Goal: Task Accomplishment & Management: Manage account settings

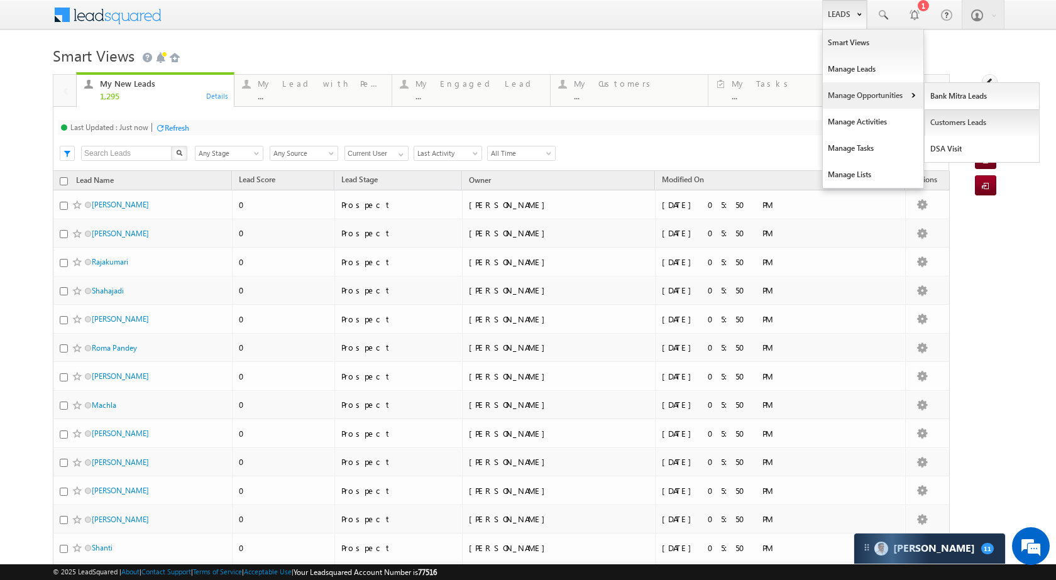
click at [954, 121] on link "Customers Leads" at bounding box center [981, 122] width 115 height 26
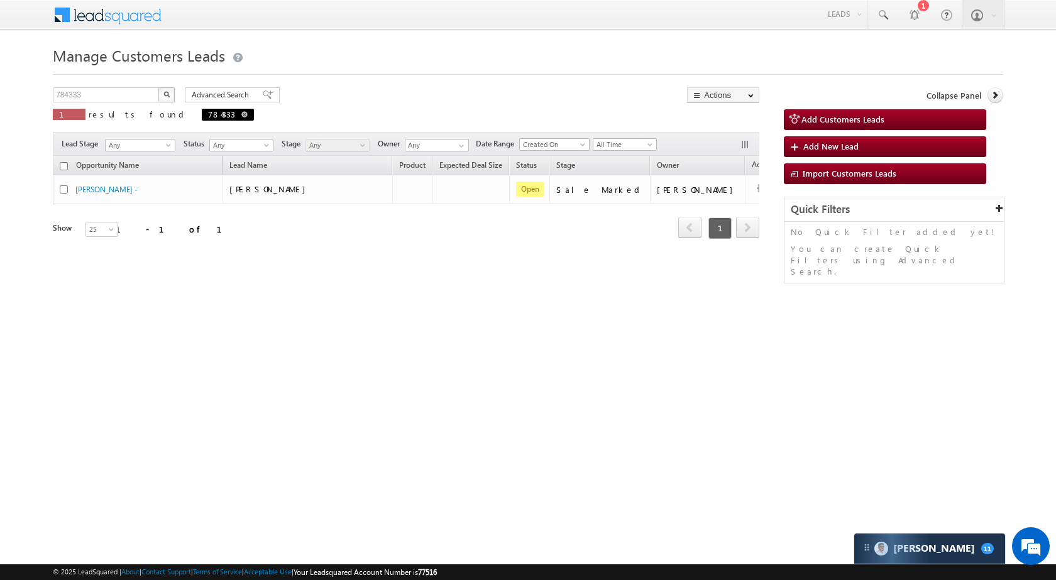
click at [241, 116] on span at bounding box center [244, 114] width 6 height 6
type input "Search Customers Leads"
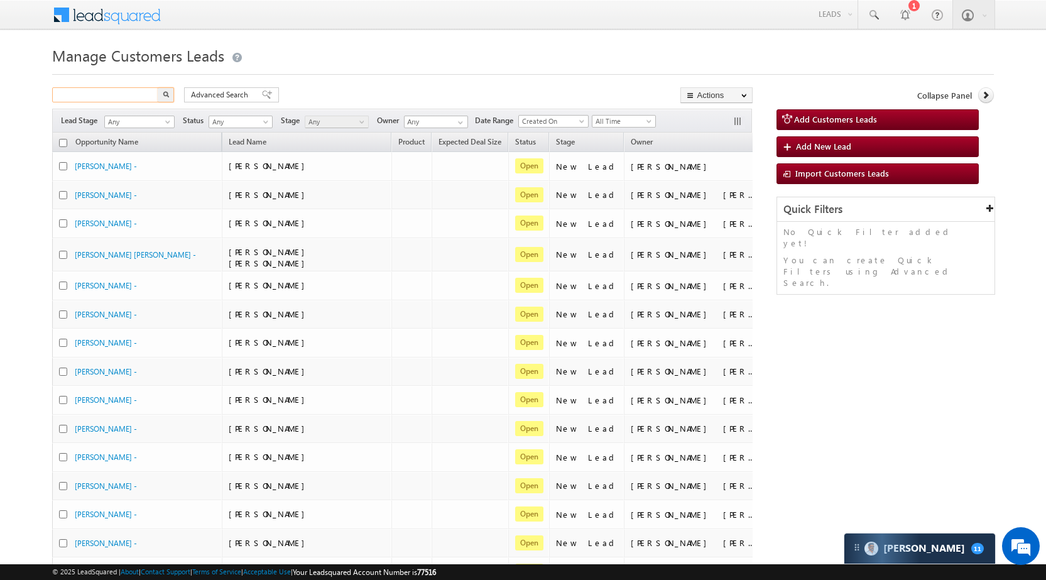
click at [108, 89] on input "text" at bounding box center [105, 94] width 107 height 15
type input "Search Customers Leads"
paste input "791551"
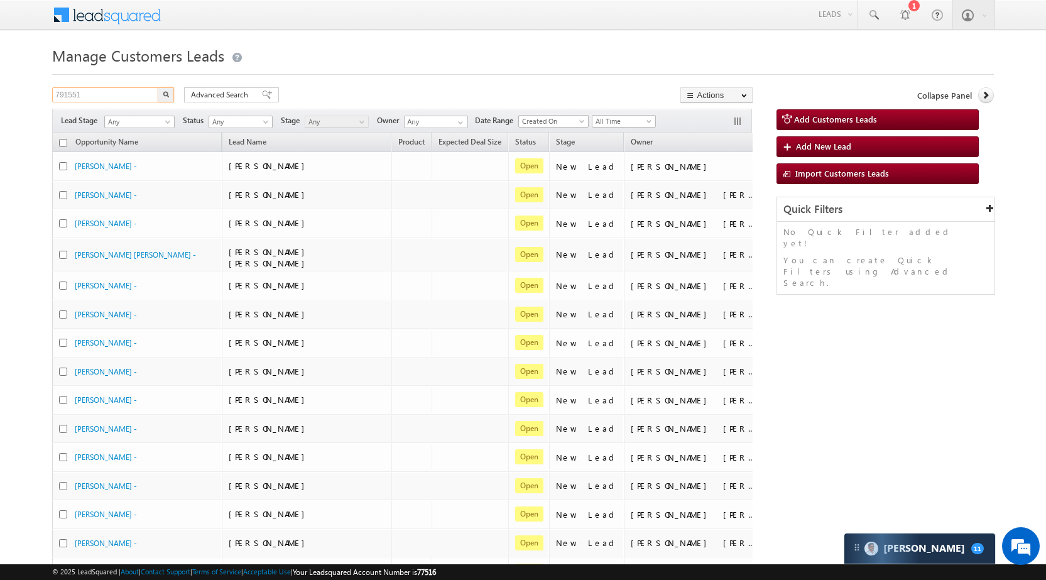
type input "791551"
click at [179, 93] on div "Advanced Search Advanced search results" at bounding box center [227, 94] width 104 height 15
click at [169, 90] on button "button" at bounding box center [166, 94] width 16 height 15
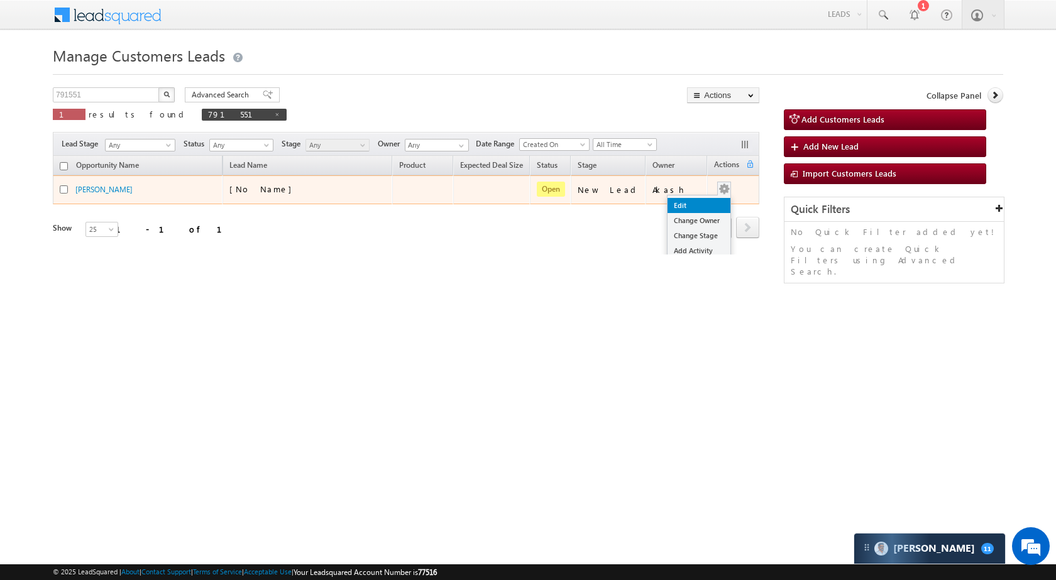
click at [685, 206] on link "Edit" at bounding box center [698, 205] width 63 height 15
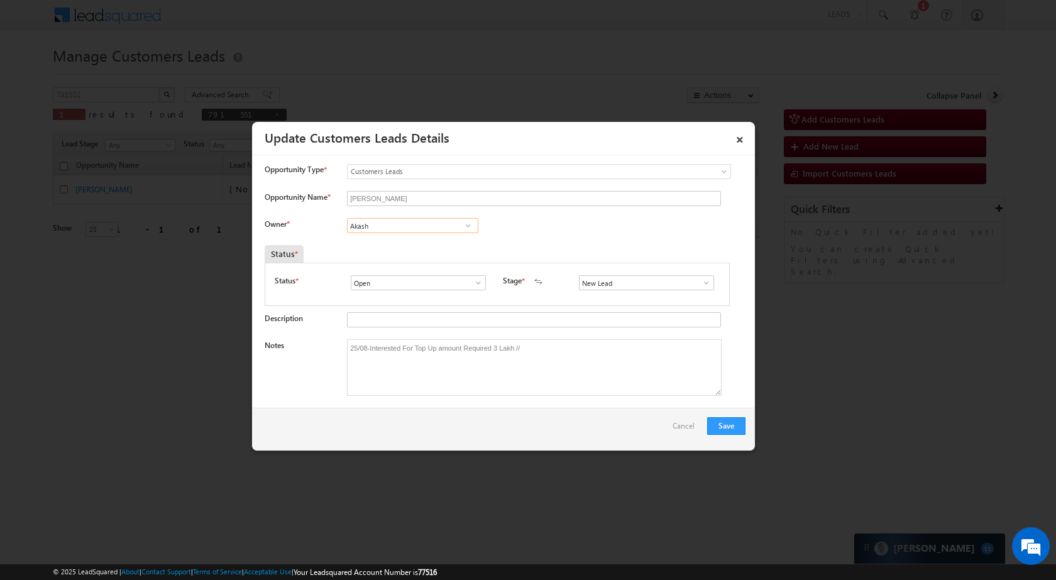
click at [369, 227] on input "Akash" at bounding box center [412, 225] width 131 height 15
paste input "Vishal Golpade"
click at [391, 244] on link "Vishal Ghorpade vishal.g@sgrlimited.in" at bounding box center [412, 245] width 131 height 24
type input "Vishal Ghorpade"
click at [704, 287] on span at bounding box center [706, 283] width 13 height 10
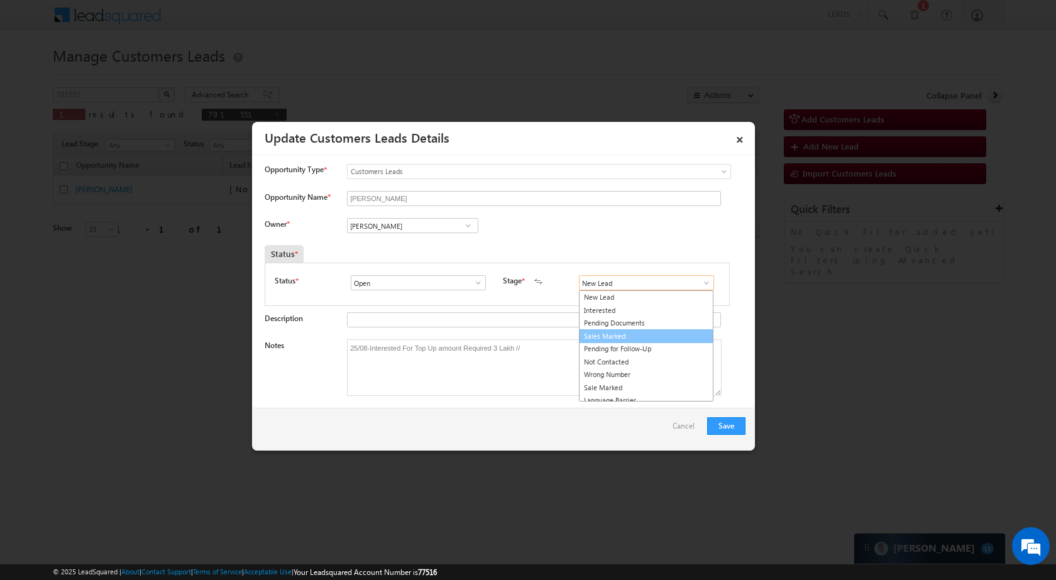
click at [597, 334] on link "Sales Marked" at bounding box center [646, 336] width 134 height 14
type input "Sales Marked"
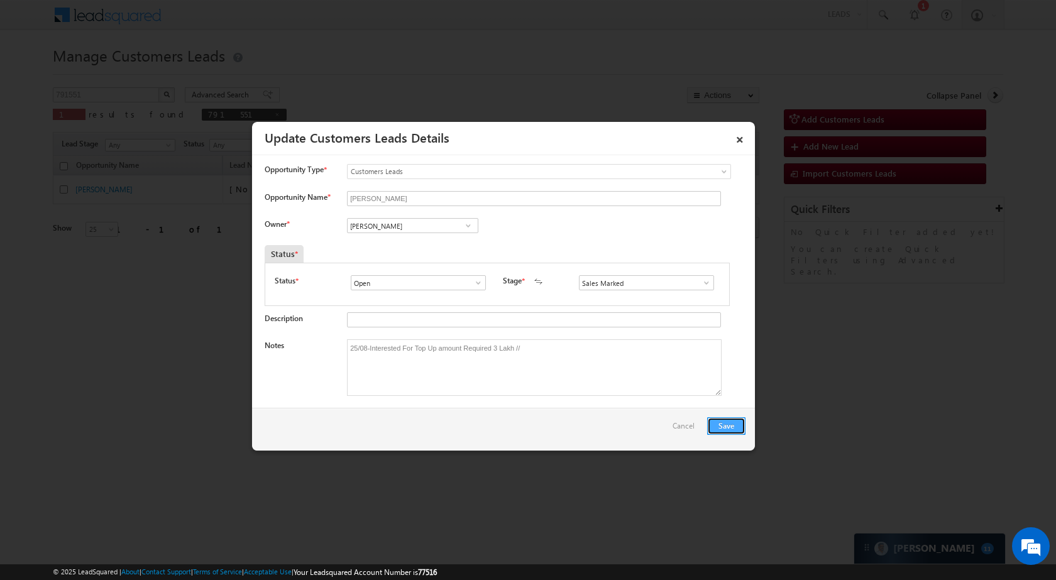
click at [726, 428] on button "Save" at bounding box center [726, 426] width 38 height 18
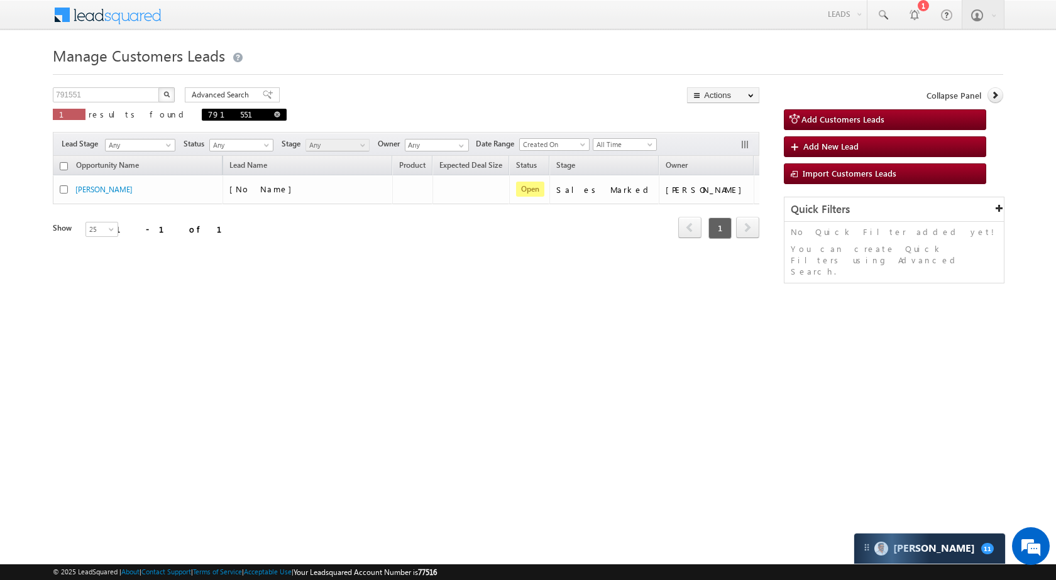
click at [202, 112] on span "791551" at bounding box center [244, 115] width 85 height 12
click at [274, 115] on span at bounding box center [277, 114] width 6 height 6
type input "Search Customers Leads"
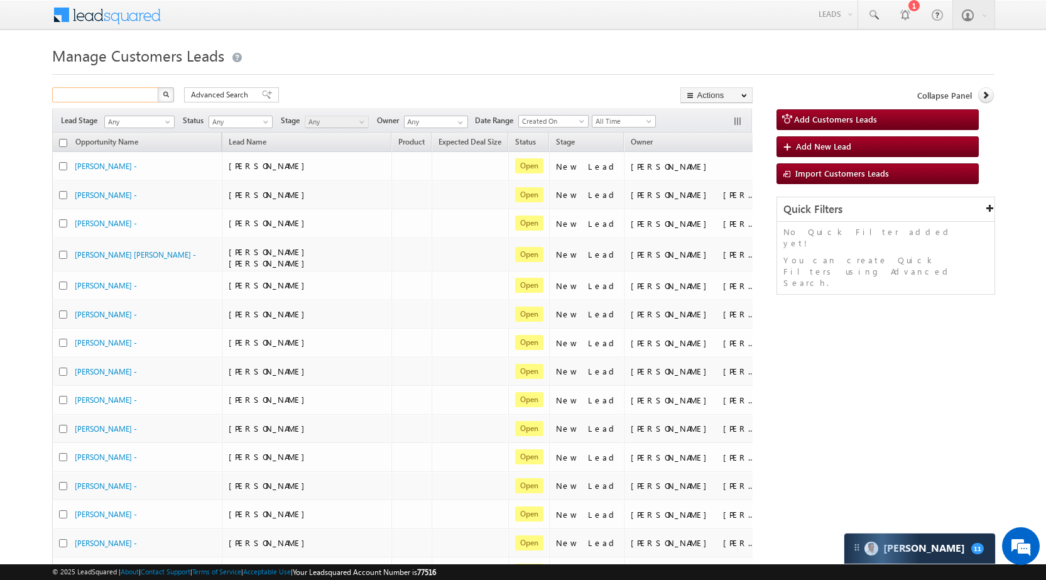
click at [129, 94] on input "text" at bounding box center [105, 94] width 107 height 15
paste input "TopUp137"
type input "TopUp137"
click at [158, 87] on button "button" at bounding box center [166, 94] width 16 height 15
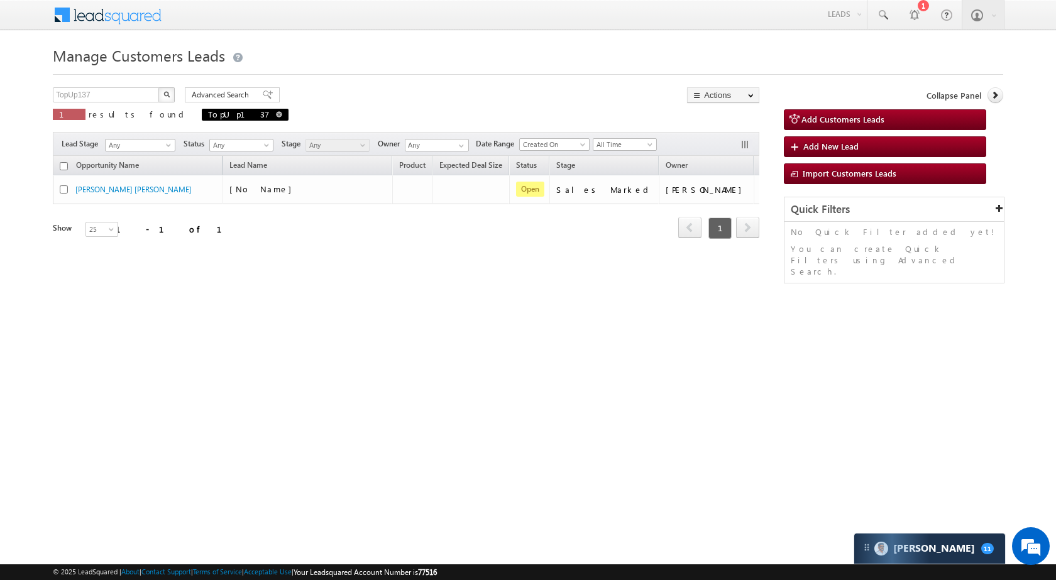
click at [276, 116] on span at bounding box center [279, 114] width 6 height 6
type input "Search Customers Leads"
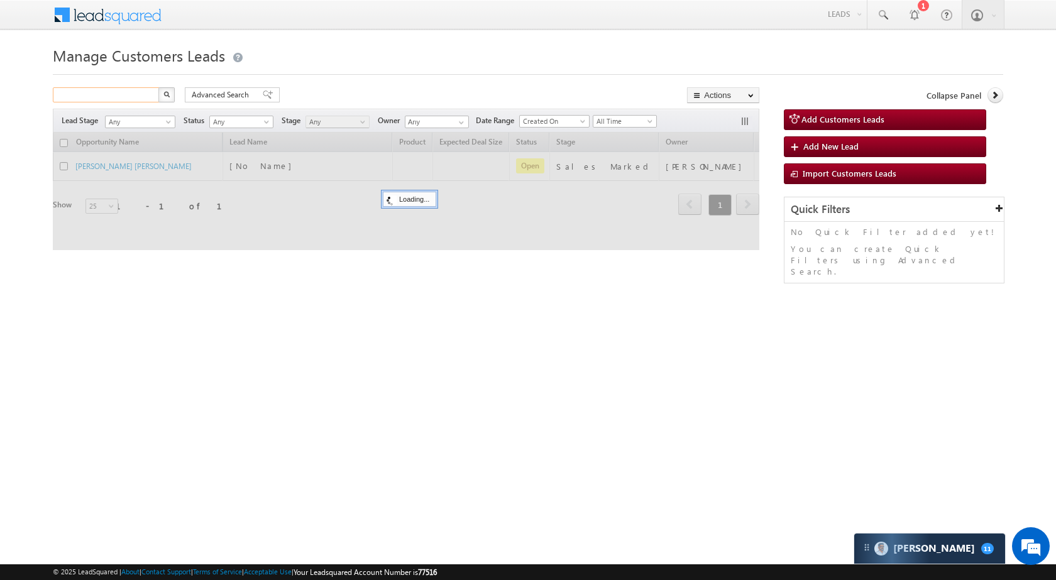
click at [139, 96] on input "text" at bounding box center [106, 94] width 107 height 15
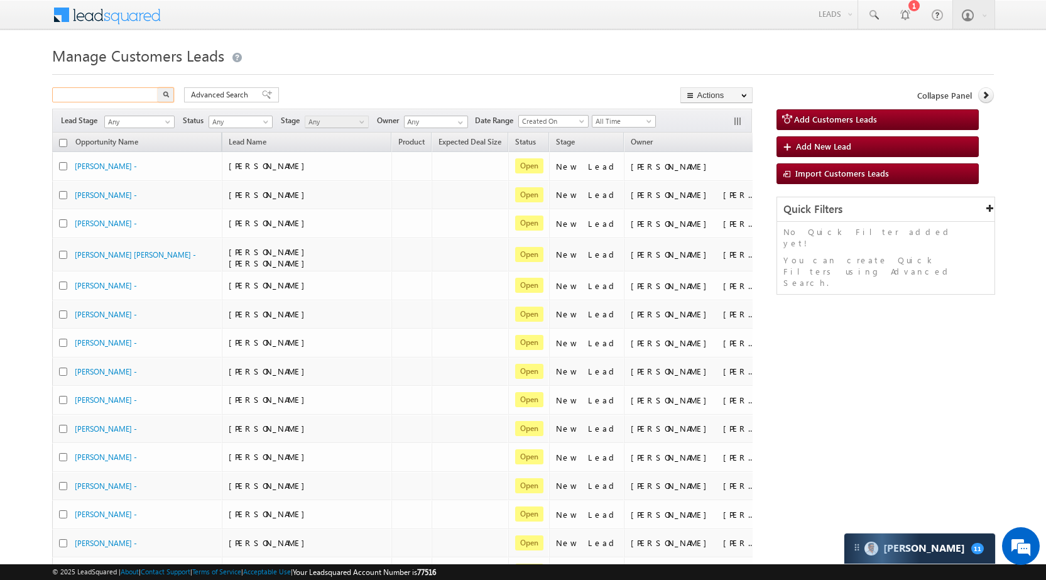
paste input "791558"
type input "791558"
click at [158, 87] on button "button" at bounding box center [166, 94] width 16 height 15
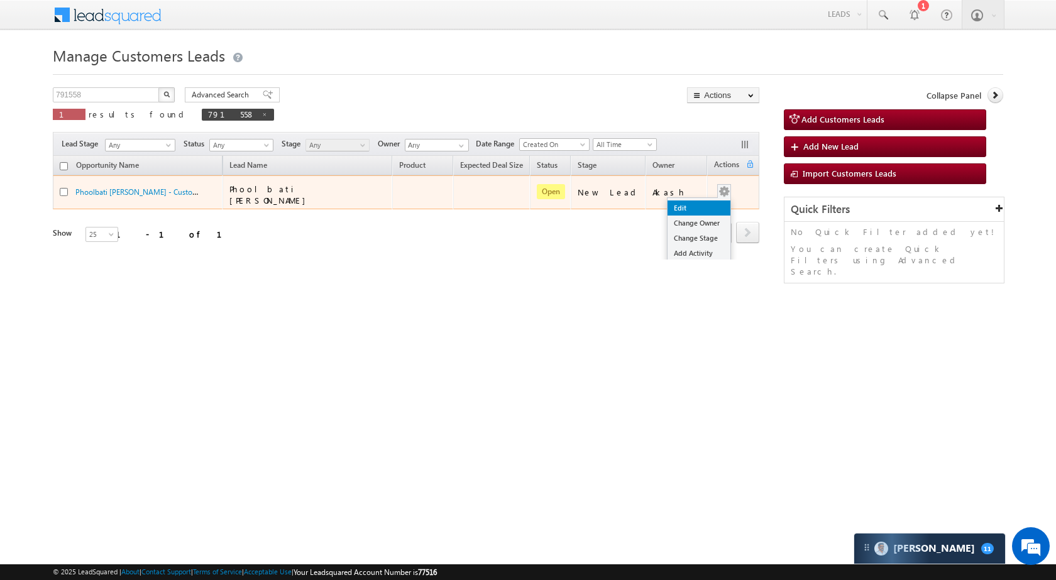
click at [684, 200] on link "Edit" at bounding box center [698, 207] width 63 height 15
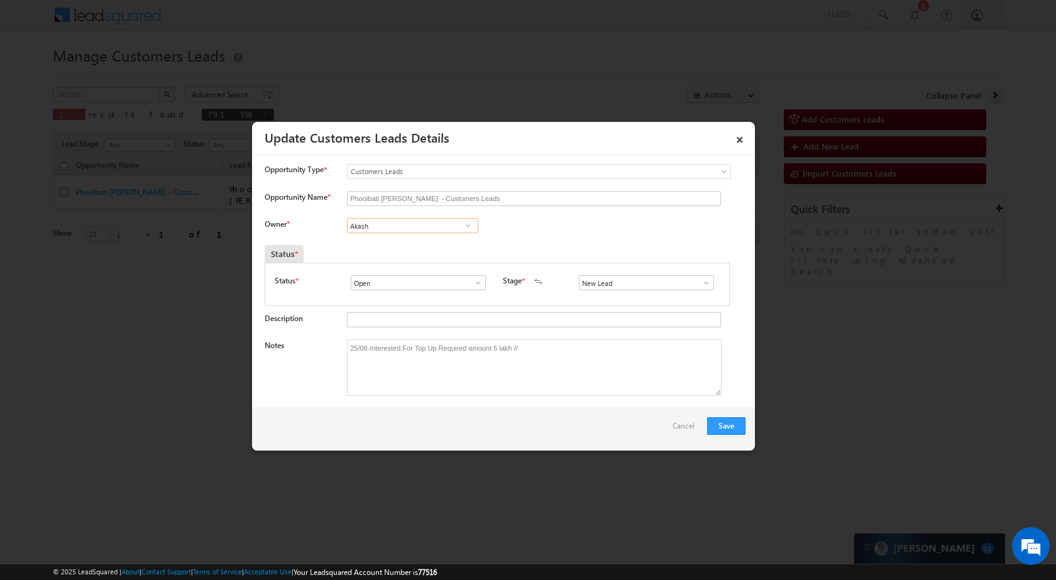
click at [377, 224] on input "Akash" at bounding box center [412, 225] width 131 height 15
type input "VIKAS.GH"
paste input "Vishal"
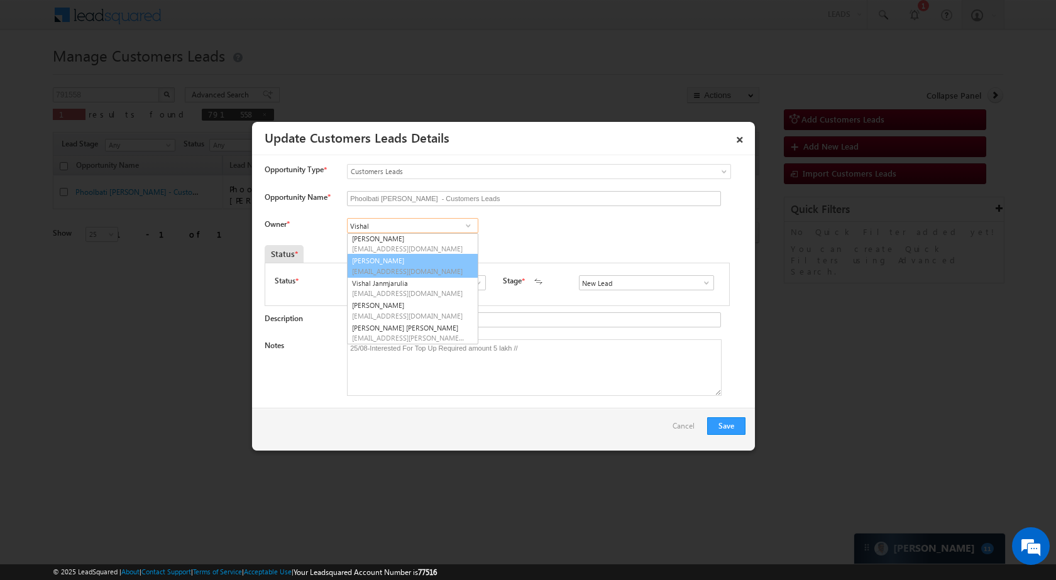
scroll to position [68, 0]
click at [388, 260] on link "Vishal Ghorpade vishal.g@sgrlimited.in" at bounding box center [412, 266] width 131 height 24
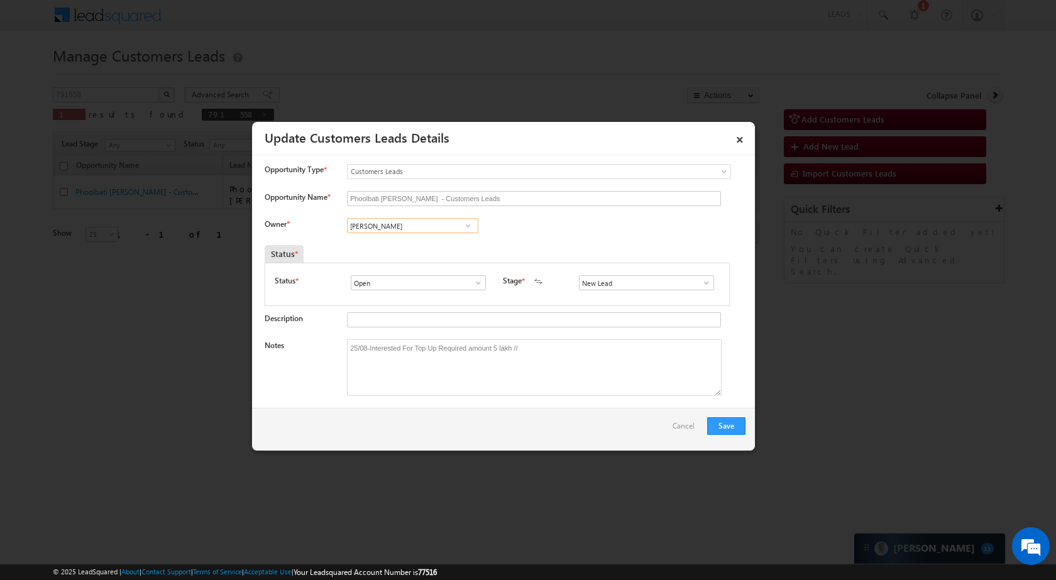
type input "Vishal Ghorpade"
click at [700, 278] on span at bounding box center [706, 283] width 13 height 10
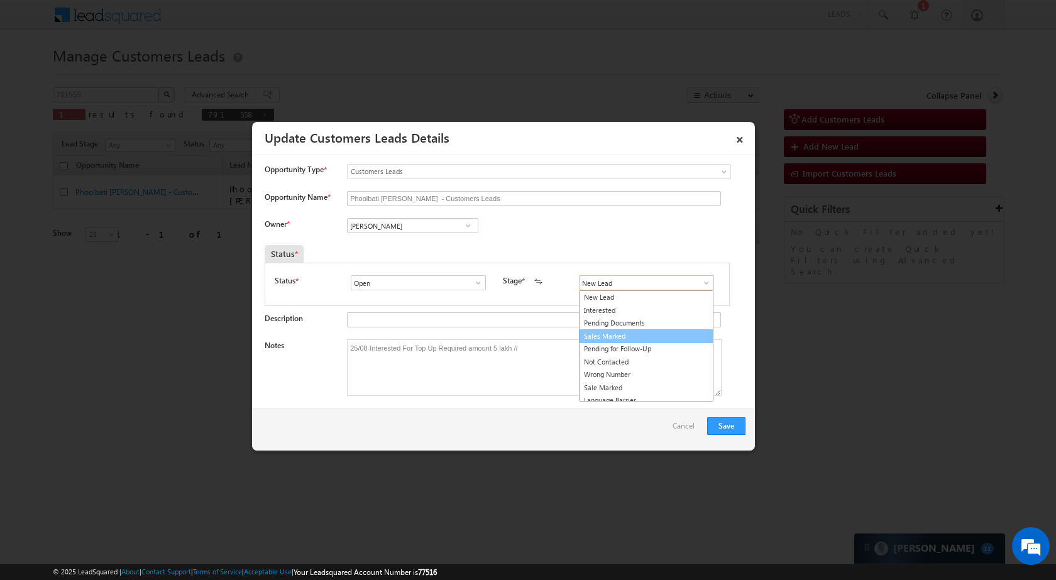
click at [647, 341] on link "Sales Marked" at bounding box center [646, 336] width 134 height 14
type input "Sales Marked"
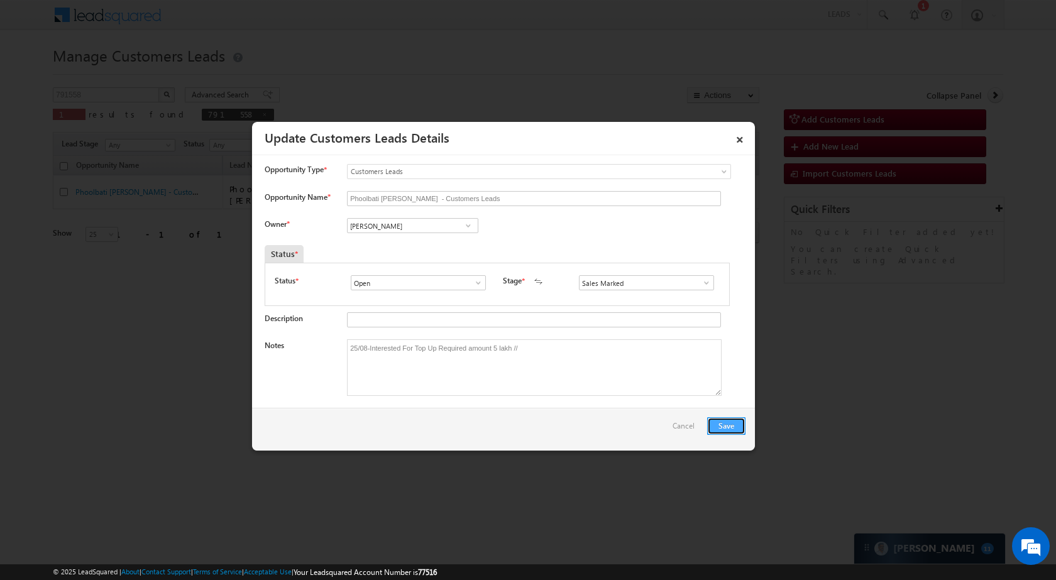
click at [736, 431] on button "Save" at bounding box center [726, 426] width 38 height 18
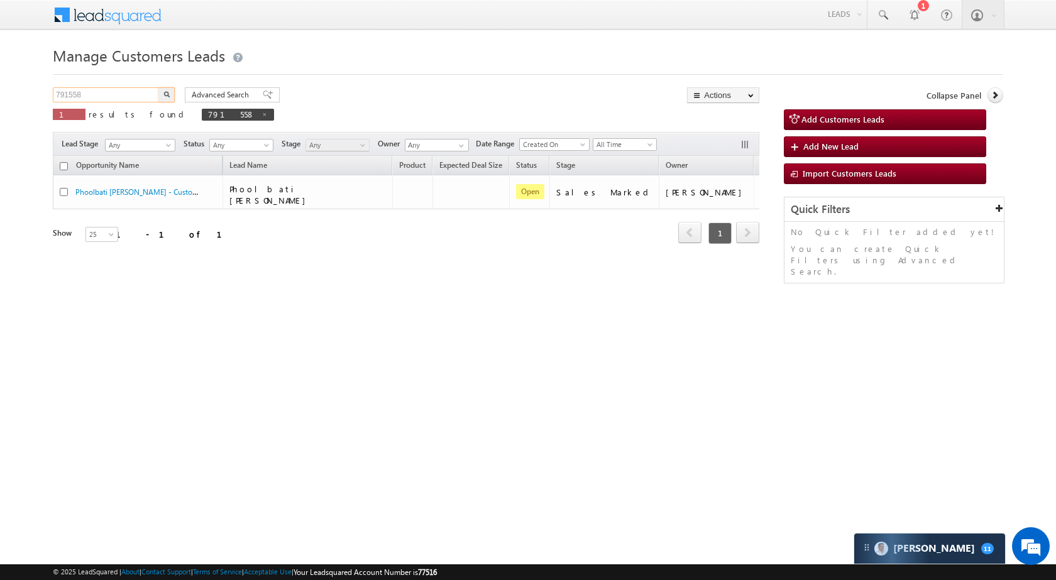
click at [124, 94] on input "791558" at bounding box center [106, 94] width 107 height 15
paste input "6"
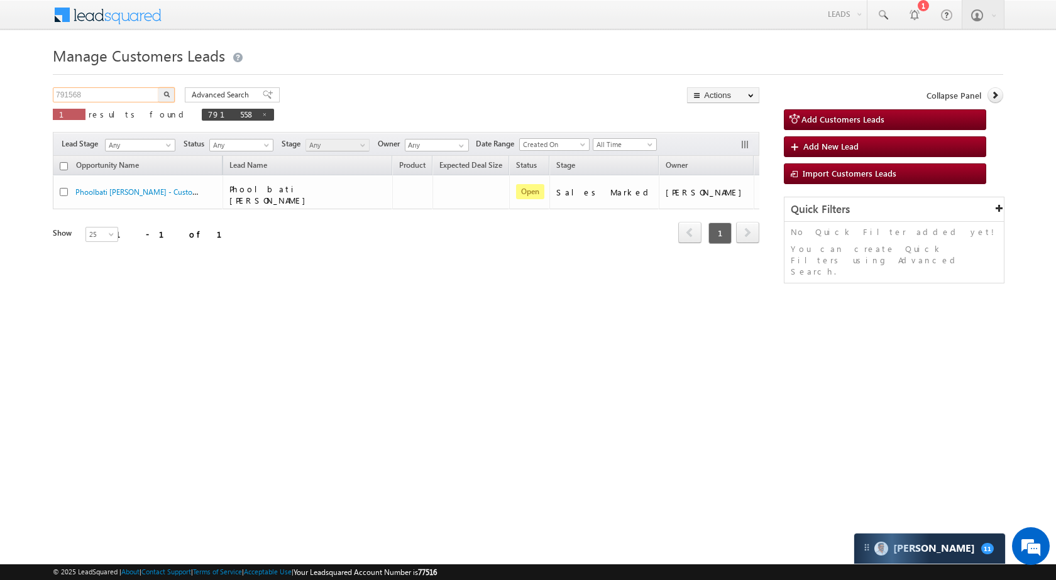
type input "791568"
click at [158, 87] on button "button" at bounding box center [166, 94] width 16 height 15
click at [261, 114] on span at bounding box center [264, 114] width 6 height 6
type input "Search Customers Leads"
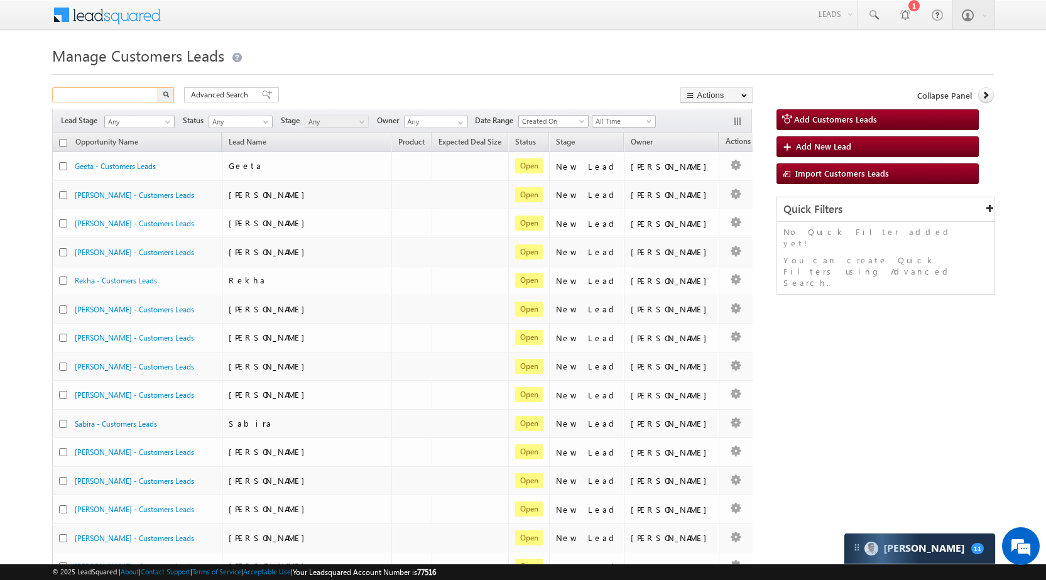
click at [101, 90] on input "text" at bounding box center [105, 94] width 107 height 15
paste input "791568"
click at [158, 87] on button "button" at bounding box center [166, 94] width 16 height 15
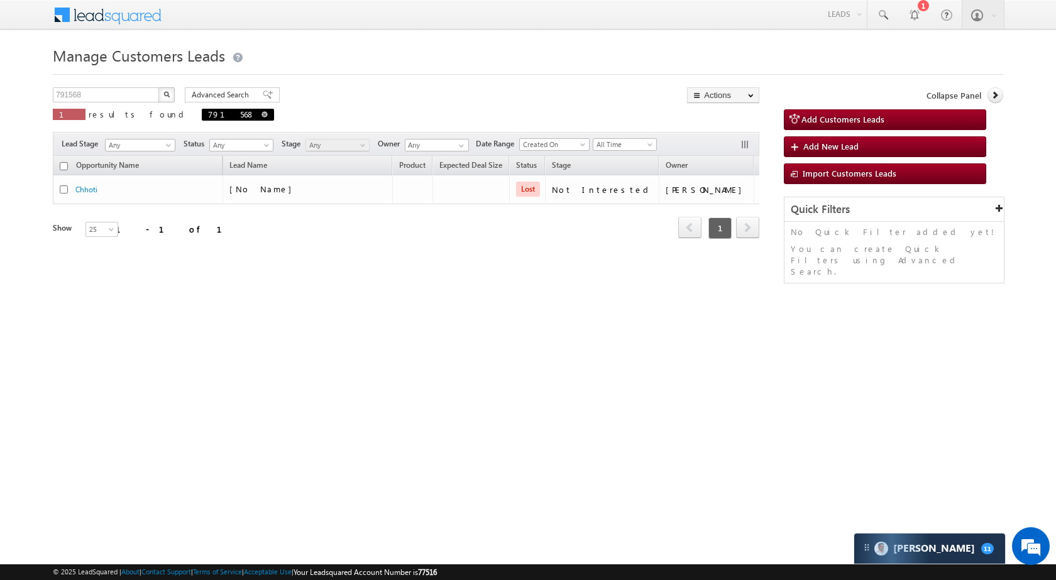
click at [261, 114] on span at bounding box center [264, 114] width 6 height 6
type input "Search Customers Leads"
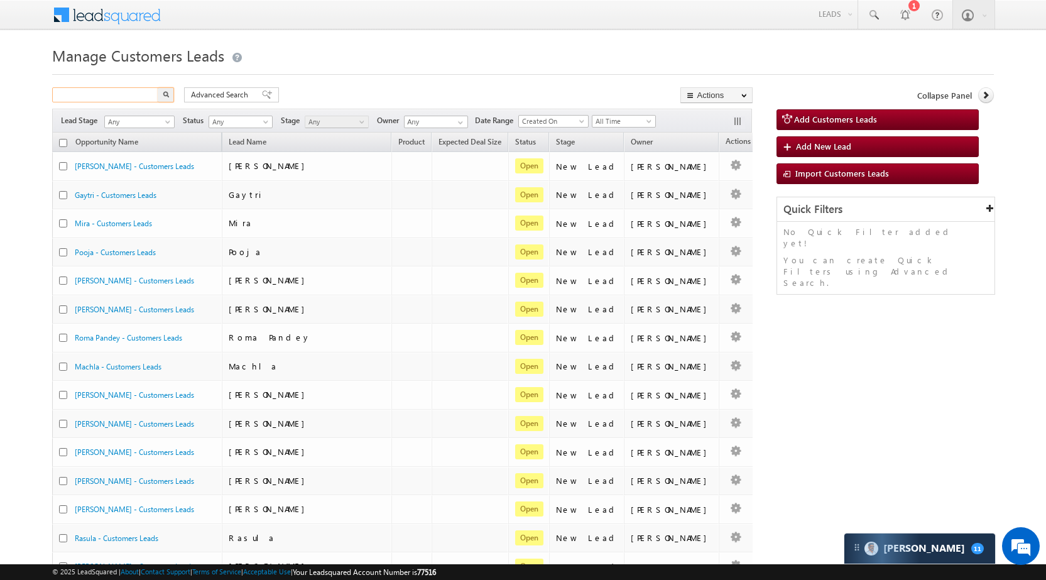
click at [103, 93] on input "text" at bounding box center [105, 94] width 107 height 15
paste input "791571"
click at [158, 87] on button "button" at bounding box center [166, 94] width 16 height 15
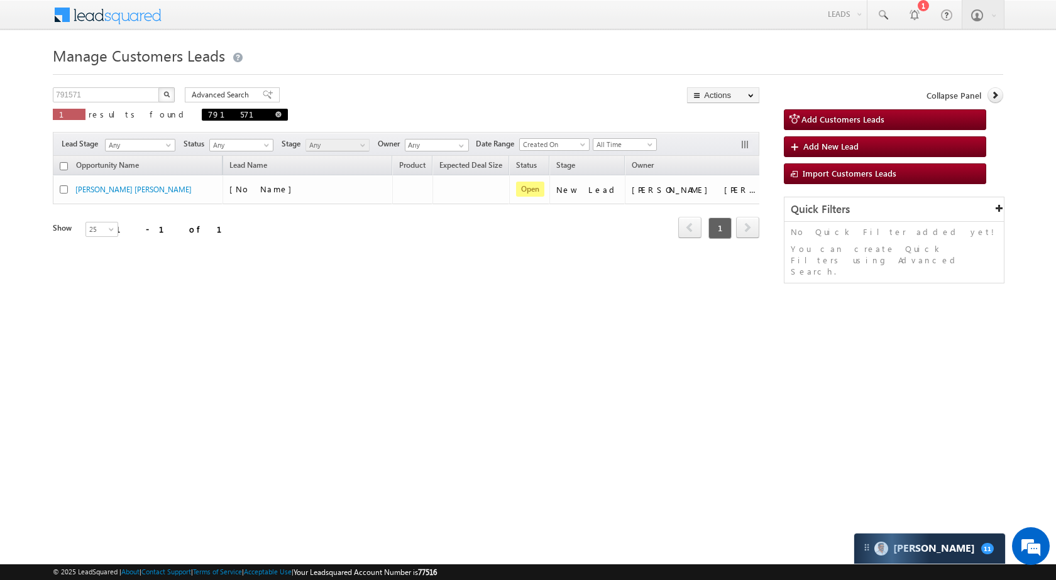
click at [275, 113] on span at bounding box center [278, 114] width 6 height 6
type input "Search Customers Leads"
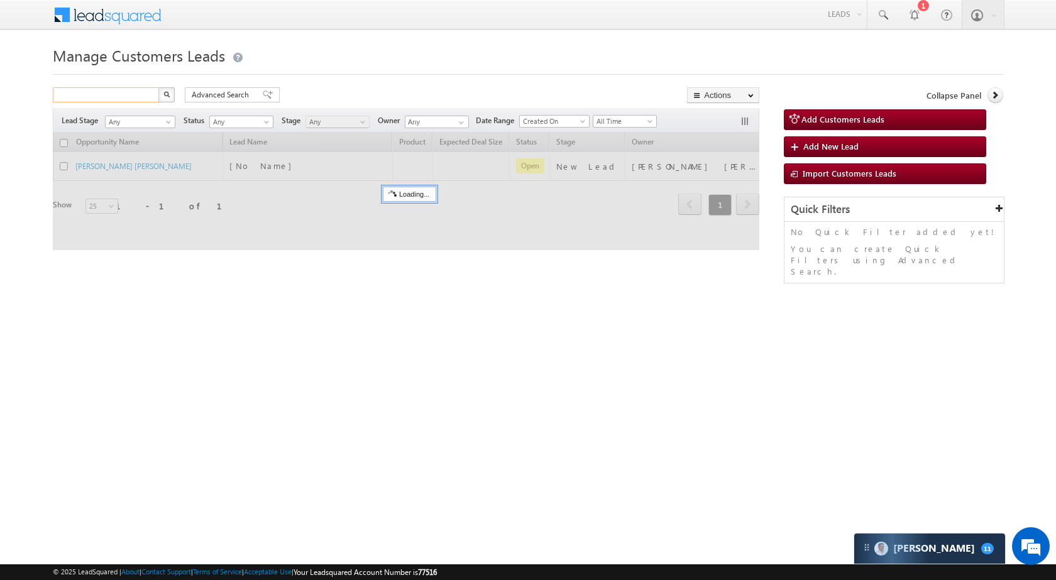
click at [121, 95] on input "text" at bounding box center [106, 94] width 107 height 15
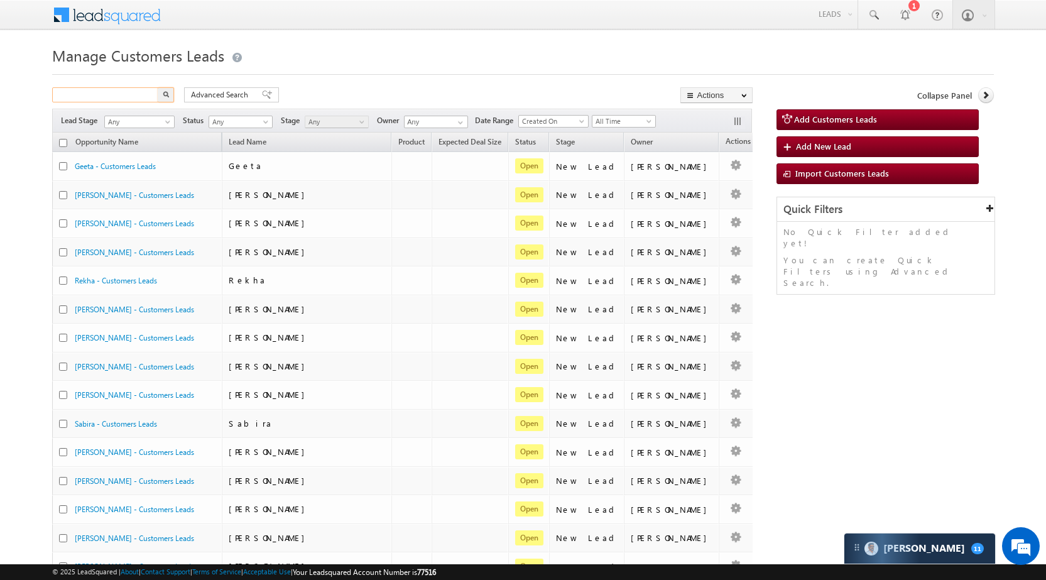
paste input "790341"
click at [158, 87] on button "button" at bounding box center [166, 94] width 16 height 15
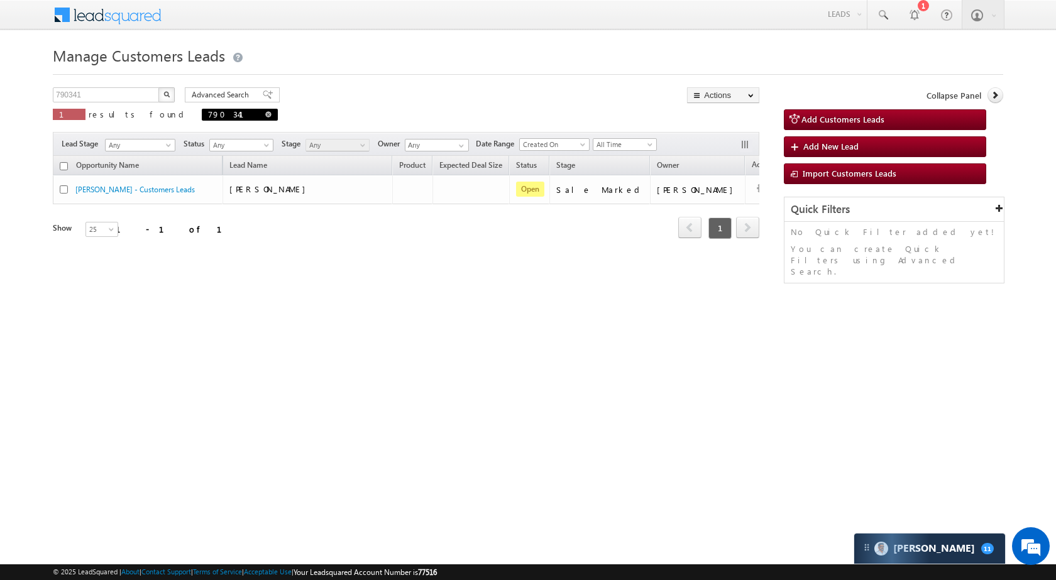
click at [265, 111] on span at bounding box center [268, 114] width 6 height 6
type input "Search Customers Leads"
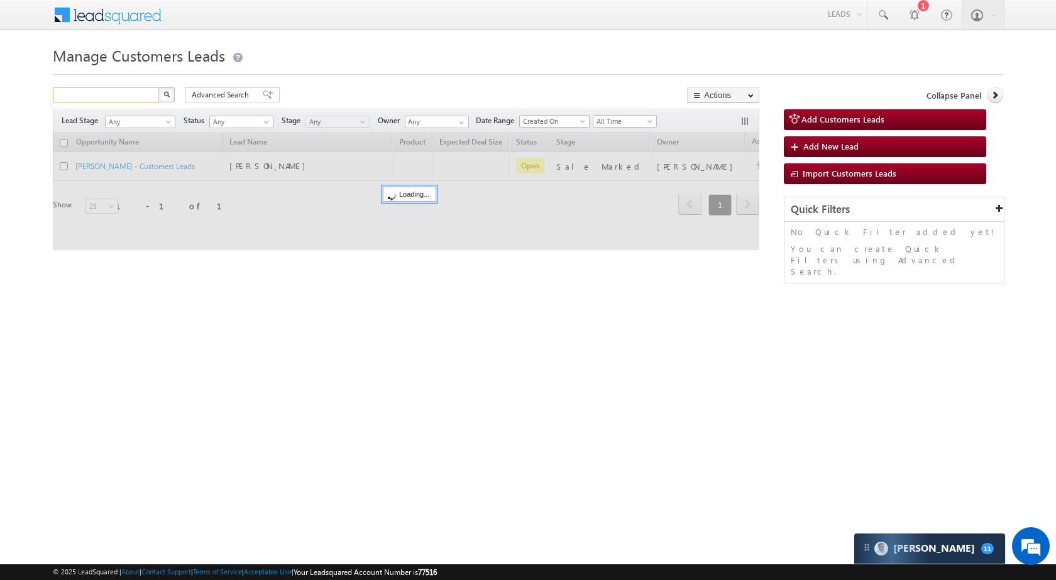
click at [125, 95] on input "text" at bounding box center [106, 94] width 107 height 15
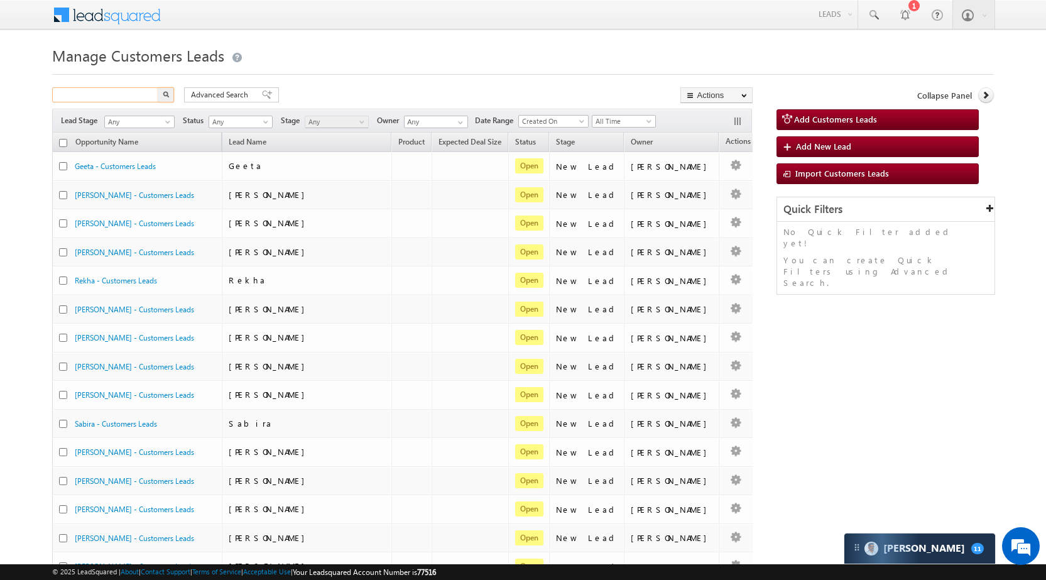
paste input "791572"
click at [158, 87] on button "button" at bounding box center [166, 94] width 16 height 15
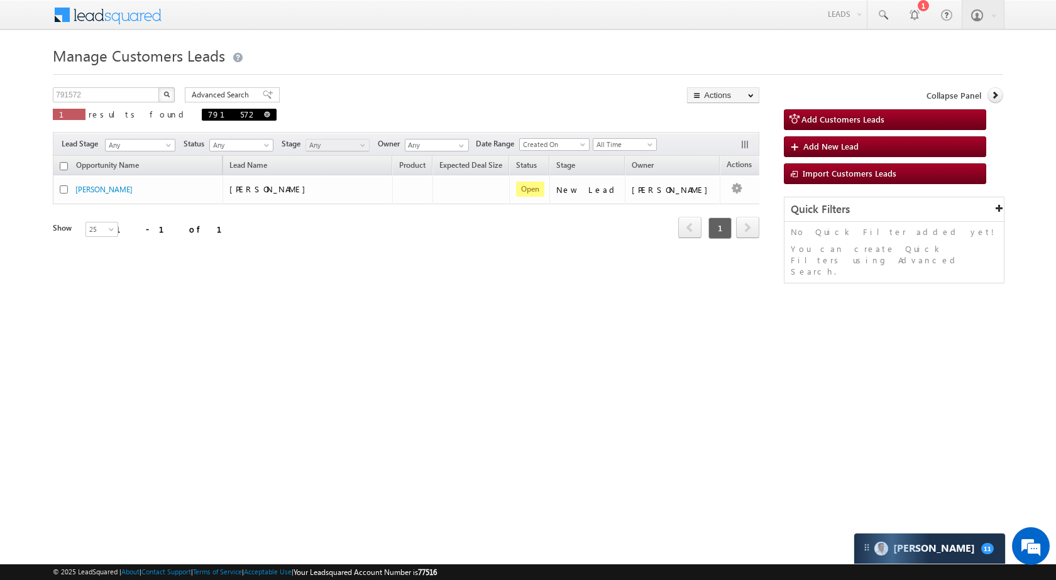
click at [264, 113] on span at bounding box center [267, 114] width 6 height 6
type input "Search Customers Leads"
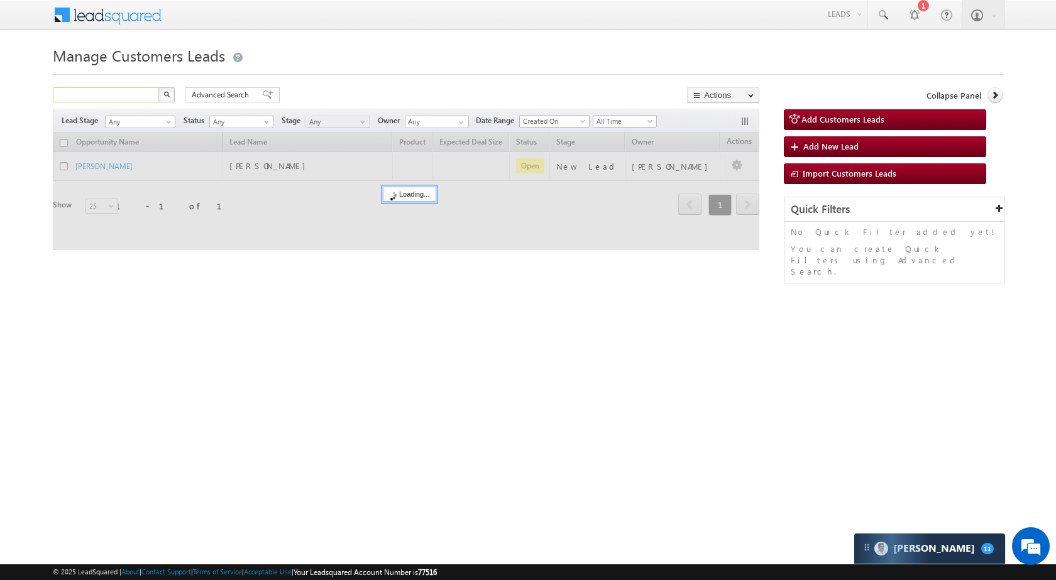
click at [102, 94] on input "text" at bounding box center [106, 94] width 107 height 15
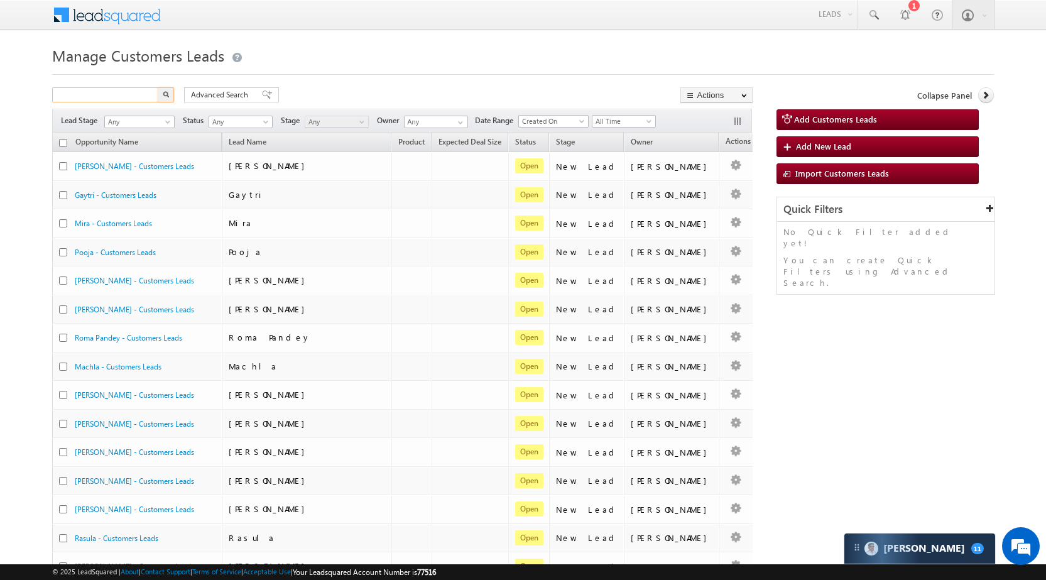
paste input "TopUp52"
click at [158, 87] on button "button" at bounding box center [166, 94] width 16 height 15
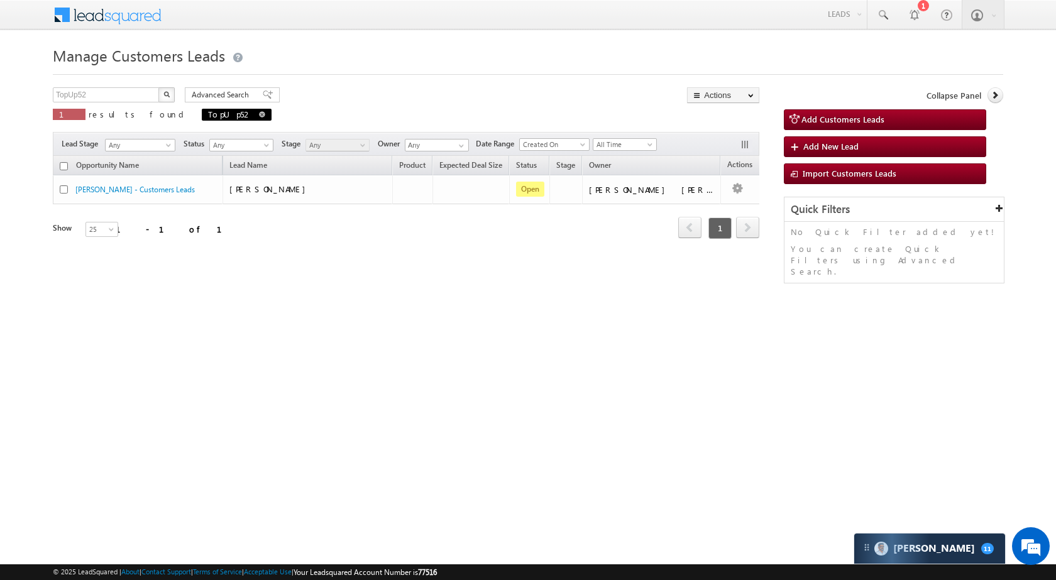
click at [259, 117] on link at bounding box center [262, 114] width 6 height 11
type input "Search Customers Leads"
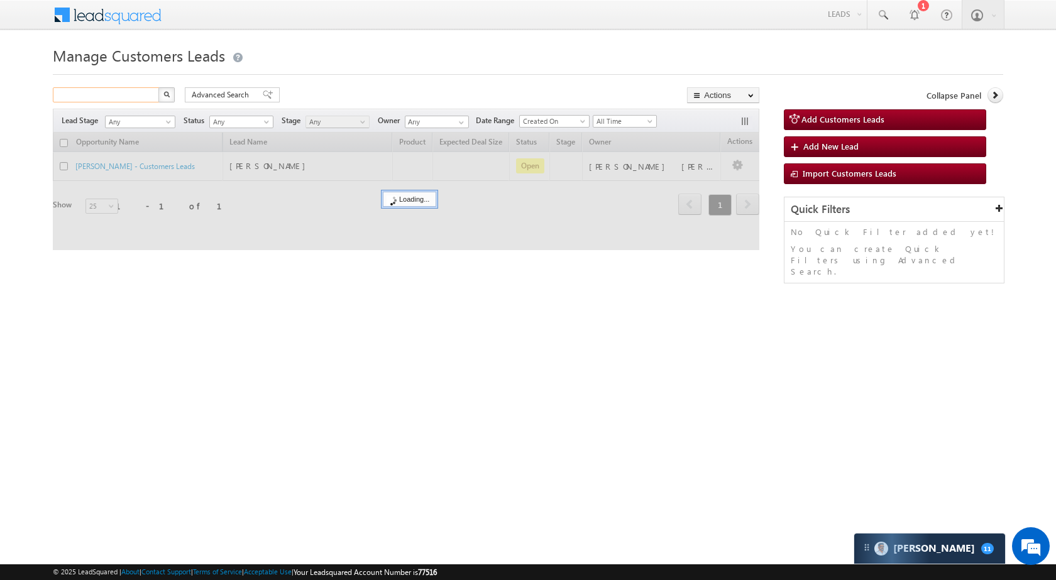
click at [130, 93] on input "text" at bounding box center [106, 94] width 107 height 15
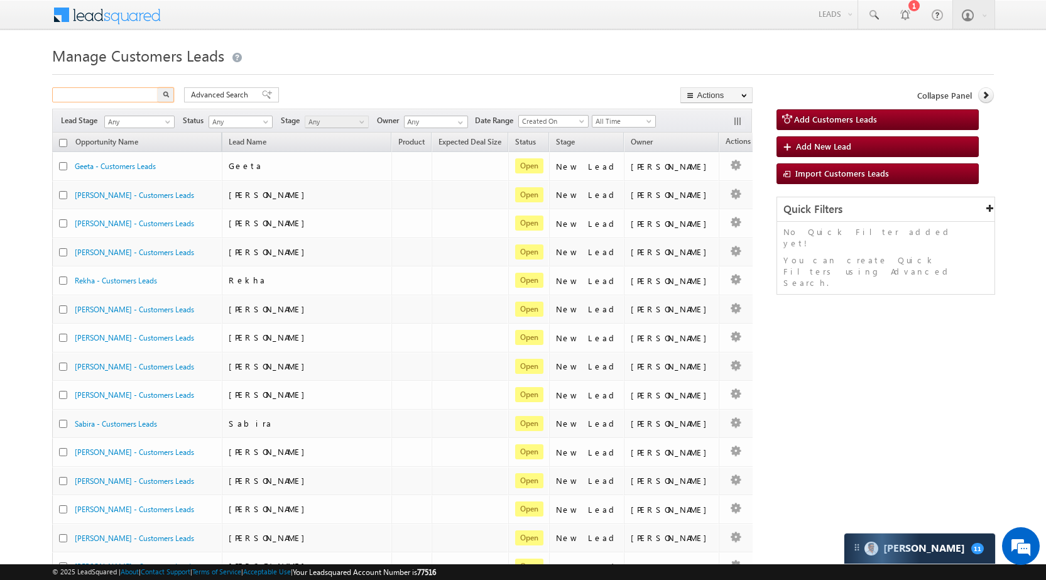
paste input "790341"
click at [158, 87] on button "button" at bounding box center [166, 94] width 16 height 15
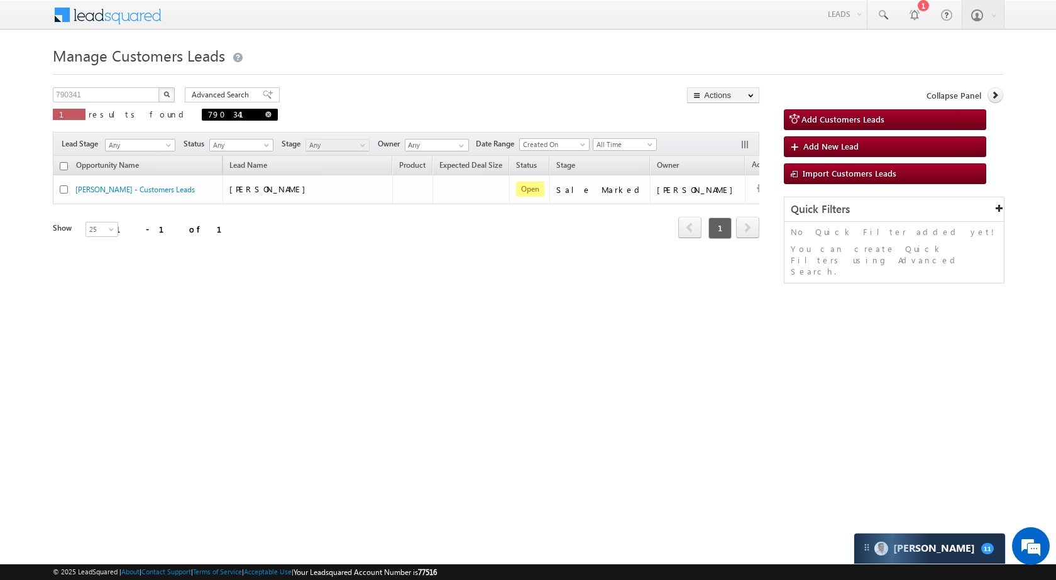
click at [265, 112] on span at bounding box center [268, 114] width 6 height 6
type input "Search Customers Leads"
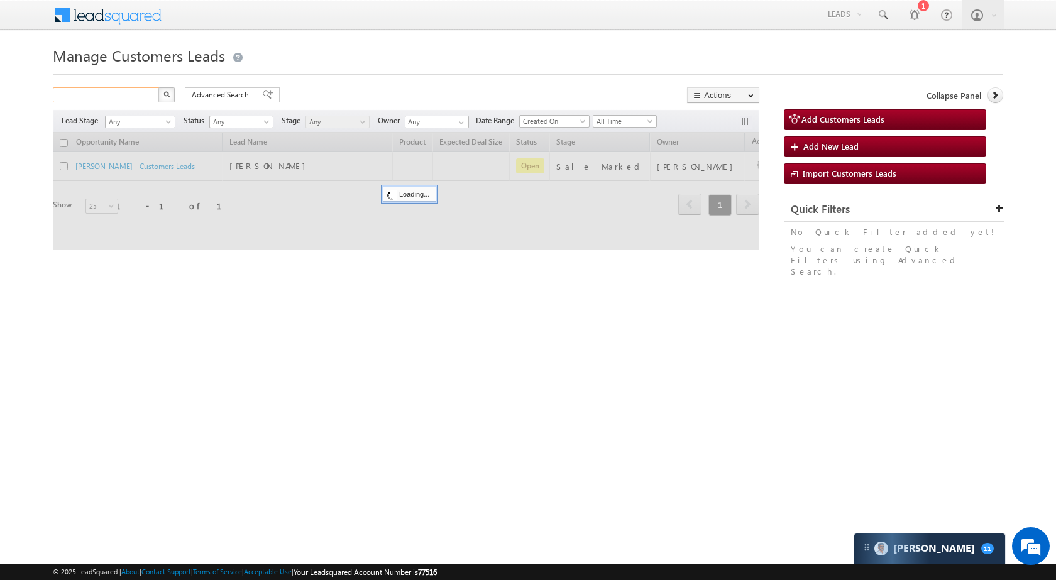
click at [106, 89] on input "text" at bounding box center [106, 94] width 107 height 15
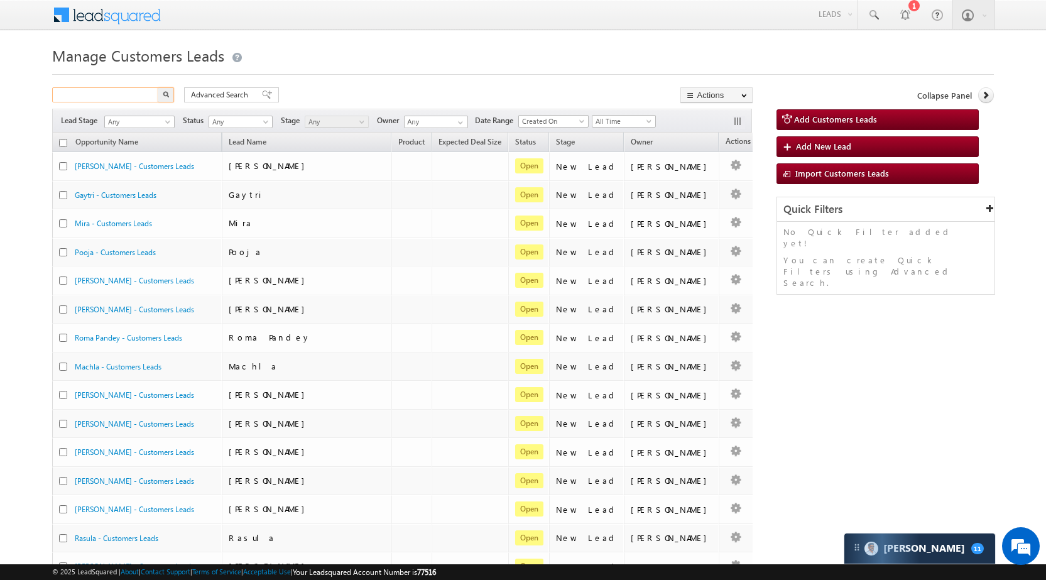
paste input "791572"
type input "791572"
click at [158, 87] on button "button" at bounding box center [166, 94] width 16 height 15
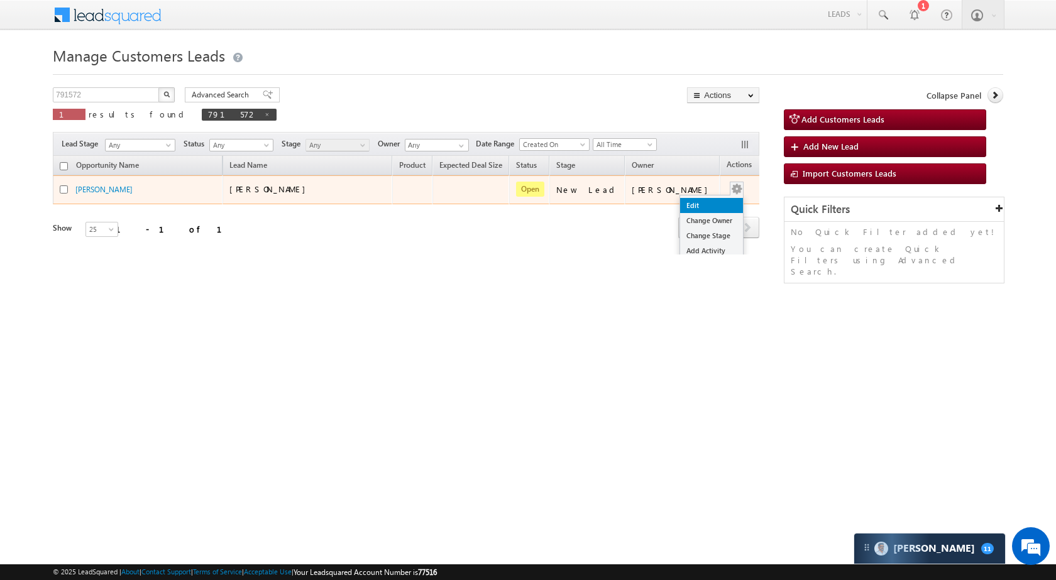
click at [680, 204] on link "Edit" at bounding box center [711, 205] width 63 height 15
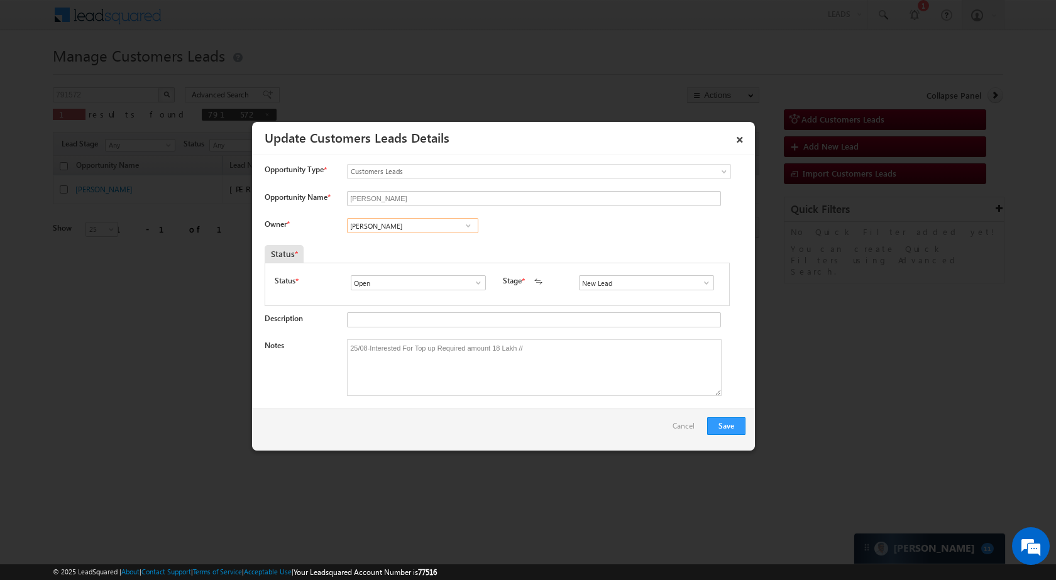
click at [391, 227] on input "Daulat Singh" at bounding box center [412, 225] width 131 height 15
type input "S"
click at [403, 226] on input at bounding box center [412, 225] width 131 height 15
paste input "Santosh Kanwer"
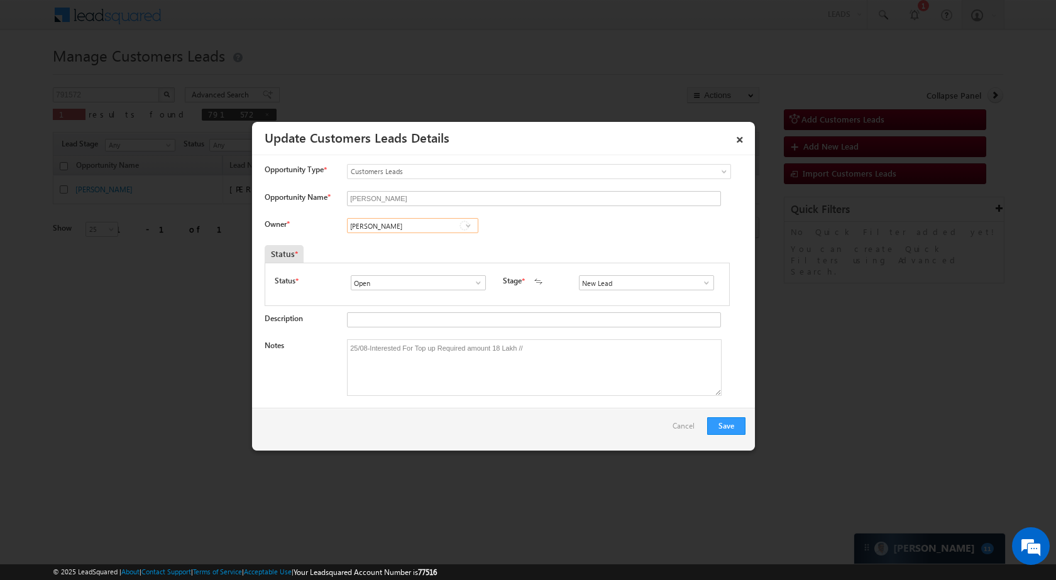
scroll to position [0, 0]
click at [388, 243] on link "Santosh Kanwer santosh.kanwer@sgrlimited.in" at bounding box center [412, 245] width 131 height 24
type input "Santosh Kanwer"
click at [631, 281] on input "New Lead" at bounding box center [646, 282] width 135 height 15
click at [374, 289] on input "Open" at bounding box center [418, 282] width 135 height 15
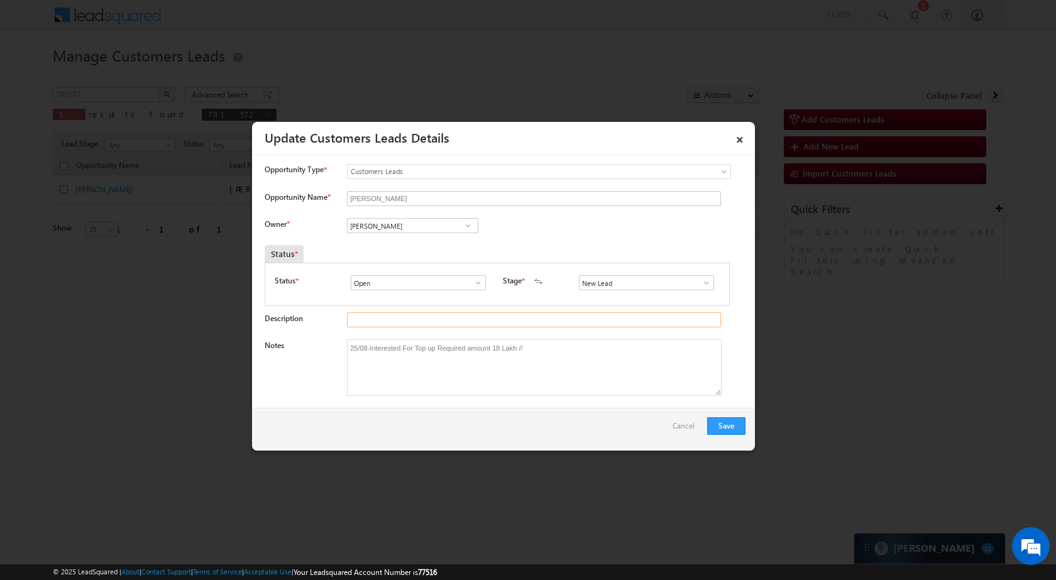
click at [650, 324] on input "Description" at bounding box center [534, 319] width 374 height 15
click at [700, 283] on span at bounding box center [706, 283] width 13 height 10
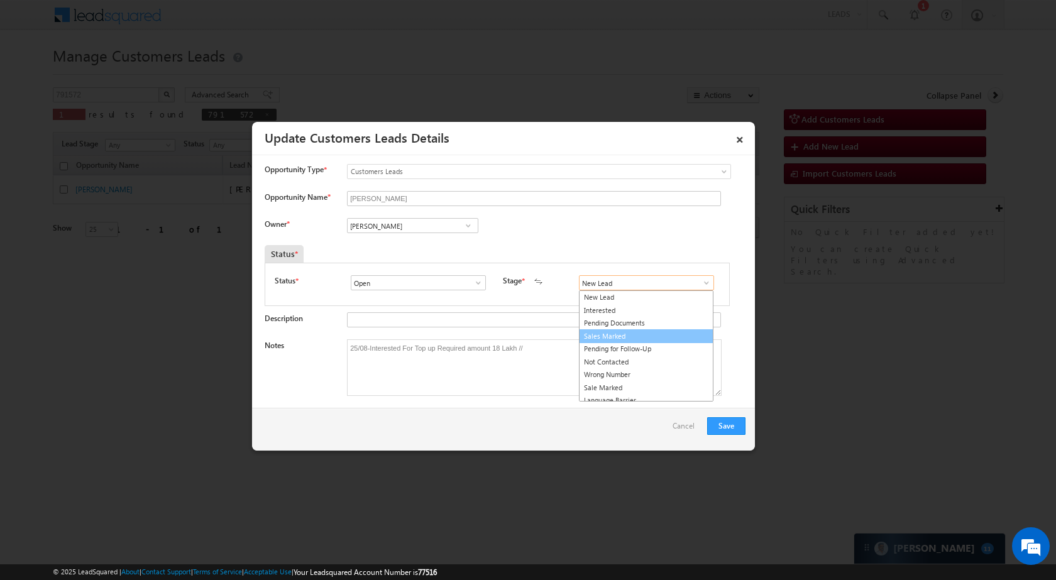
click at [581, 336] on link "Sales Marked" at bounding box center [646, 336] width 134 height 14
type input "Sales Marked"
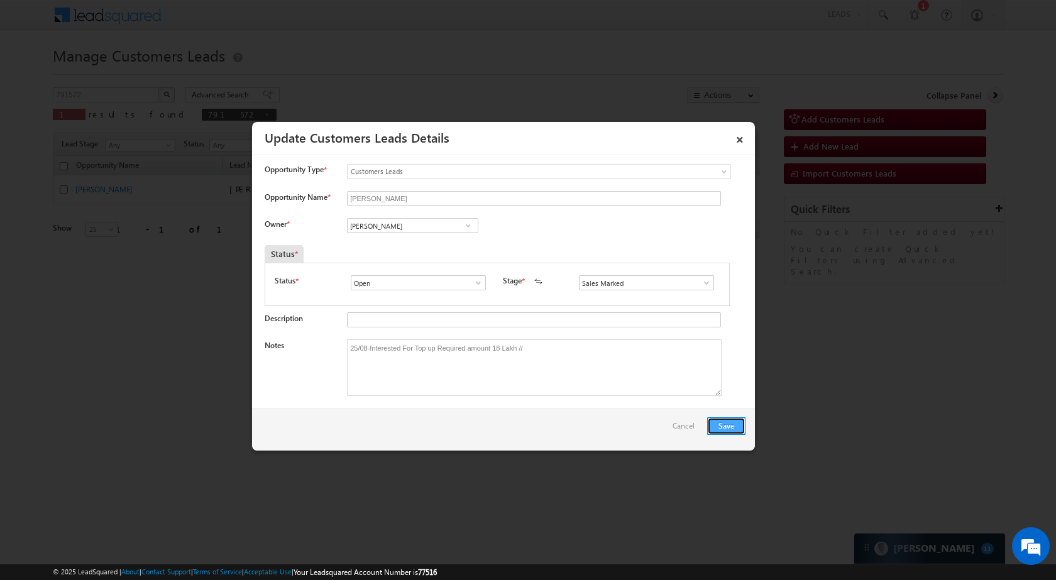
click at [720, 423] on button "Save" at bounding box center [726, 426] width 38 height 18
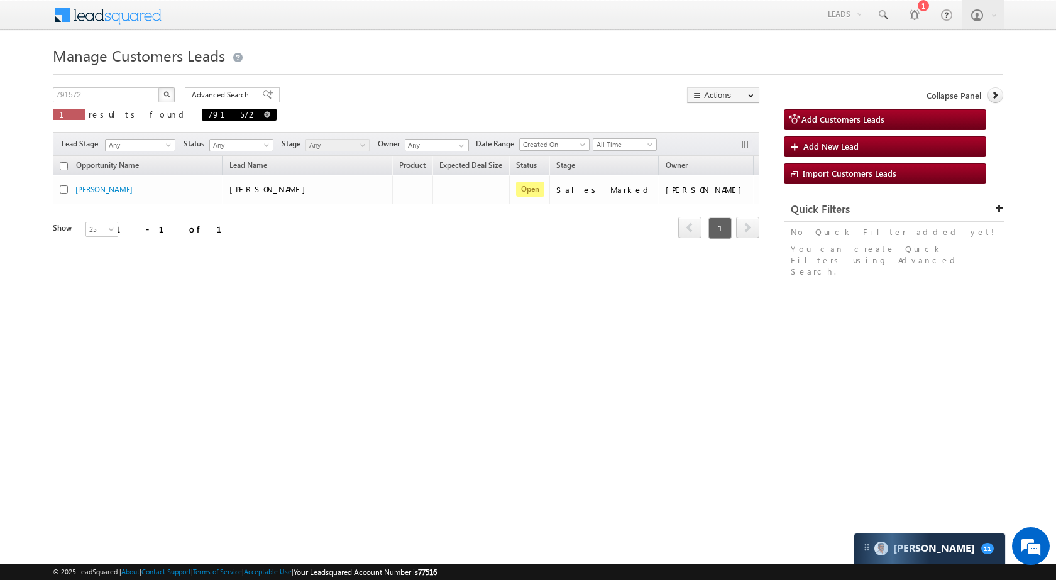
click at [264, 115] on span at bounding box center [267, 114] width 6 height 6
type input "Search Customers Leads"
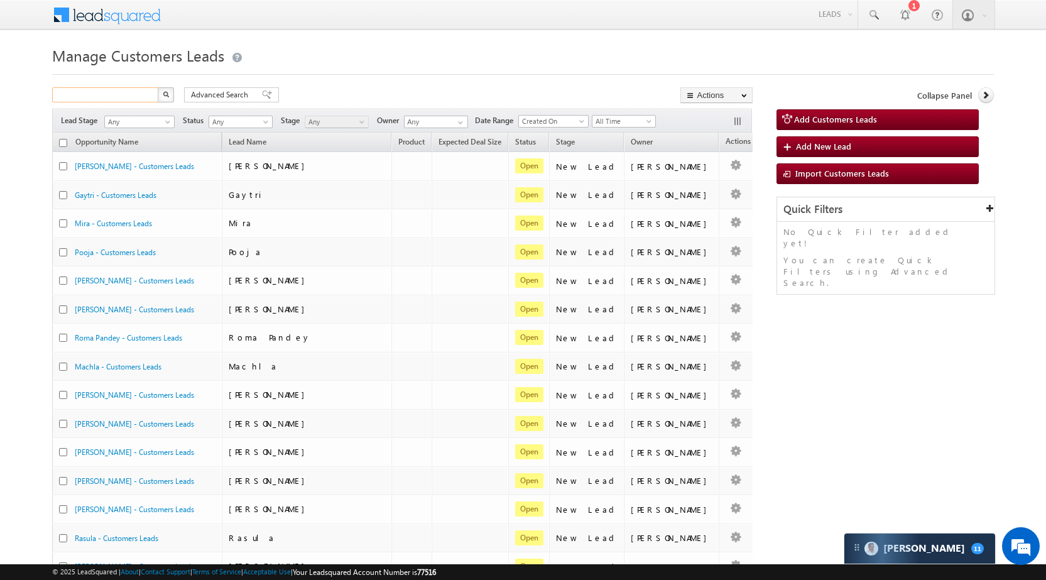
click at [121, 92] on input "text" at bounding box center [105, 94] width 107 height 15
paste input "TopUp52"
type input "TopUp52"
click at [158, 87] on button "button" at bounding box center [166, 94] width 16 height 15
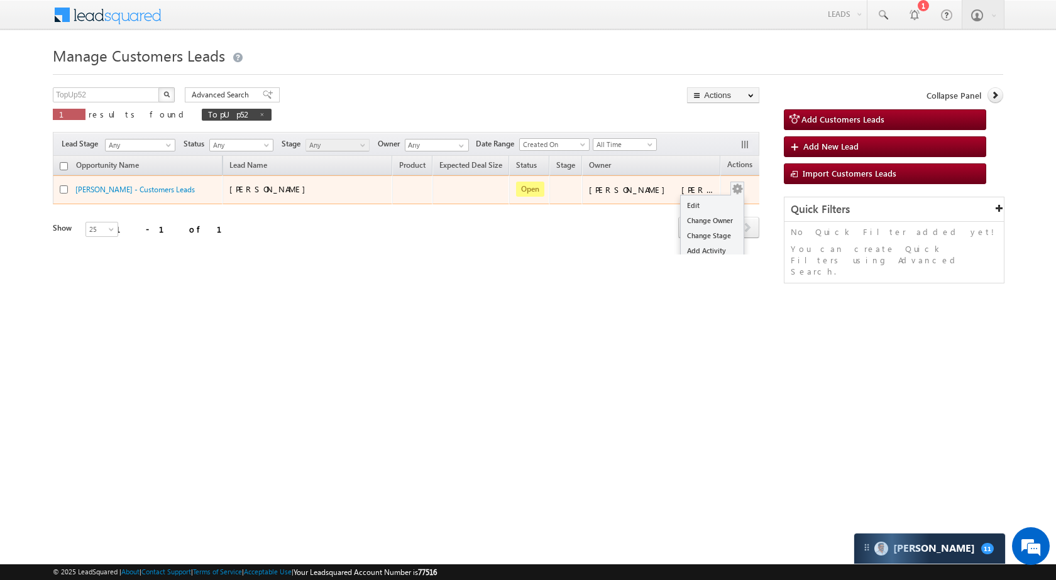
click at [731, 187] on button "button" at bounding box center [737, 189] width 13 height 13
click at [692, 202] on link "Edit" at bounding box center [711, 205] width 63 height 15
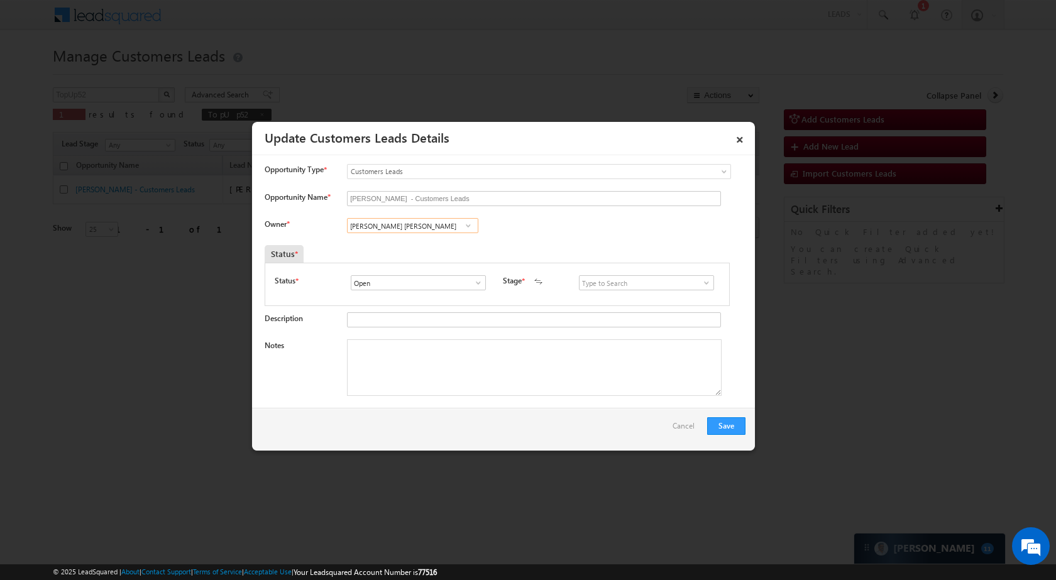
click at [412, 227] on input "Javed Qamar Alimuddin Ansari" at bounding box center [412, 225] width 131 height 15
click at [407, 243] on link "Banveer Singh banveer.singh@sgrlimited.in" at bounding box center [412, 245] width 131 height 24
type input "Banveer Singh"
click at [700, 285] on span at bounding box center [706, 283] width 13 height 10
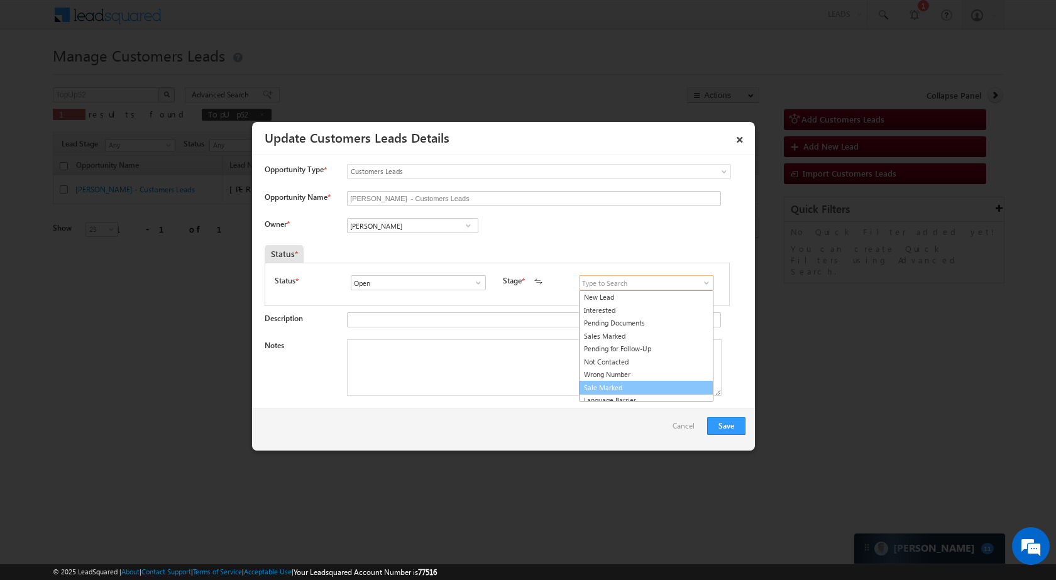
click at [589, 390] on link "Sale Marked" at bounding box center [646, 388] width 134 height 14
type input "Sale Marked"
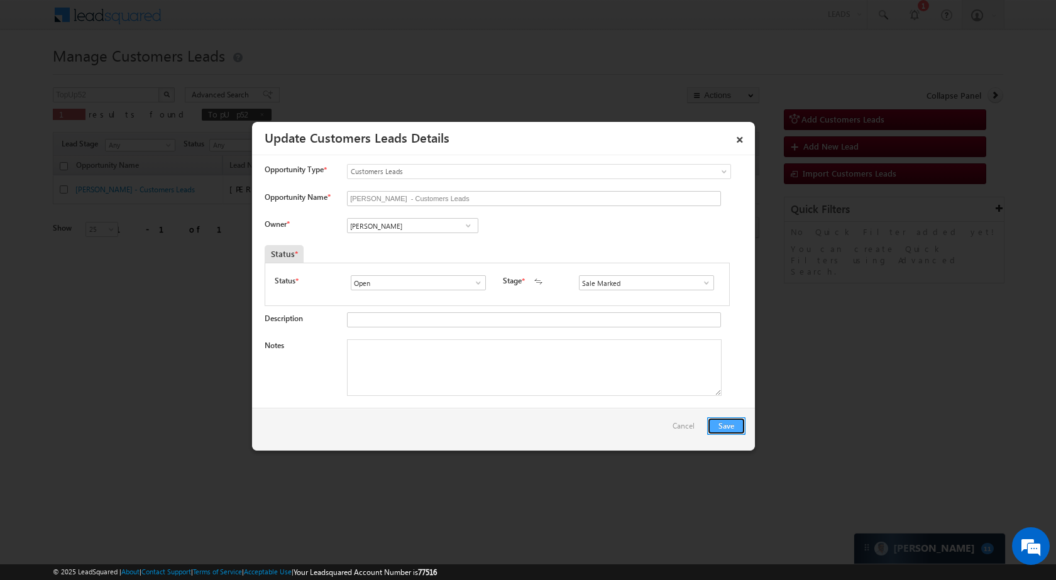
click at [729, 426] on button "Save" at bounding box center [726, 426] width 38 height 18
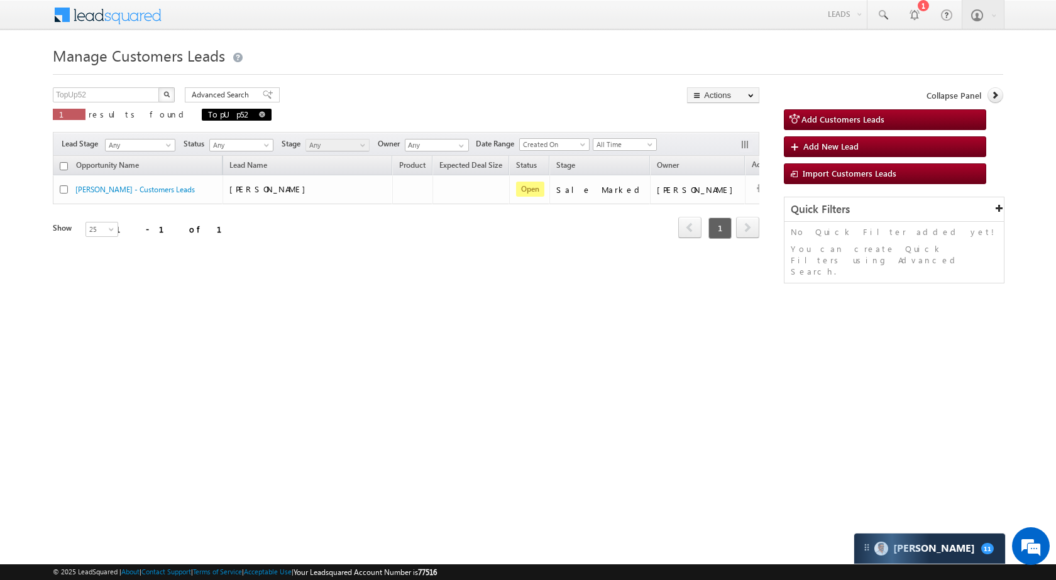
click at [259, 112] on span at bounding box center [262, 114] width 6 height 6
type input "Search Customers Leads"
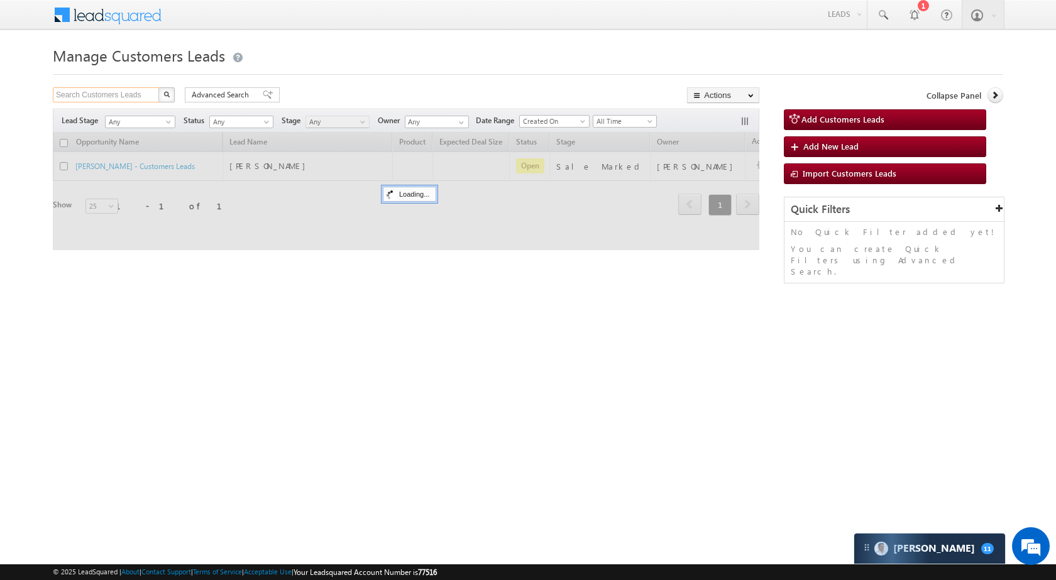
click at [136, 96] on input "Search Customers Leads" at bounding box center [106, 94] width 107 height 15
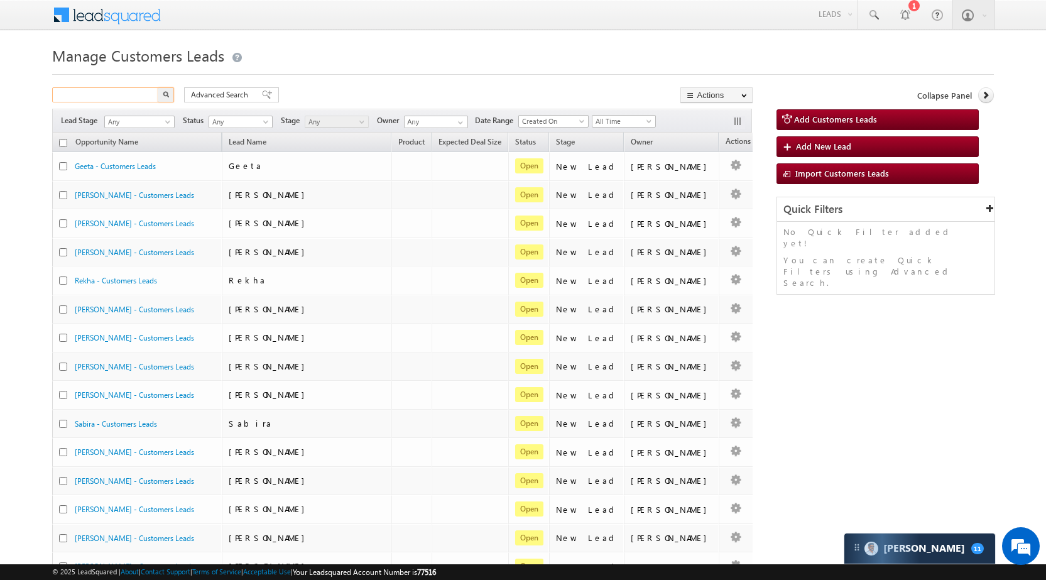
paste input "791558"
click at [158, 87] on button "button" at bounding box center [166, 94] width 16 height 15
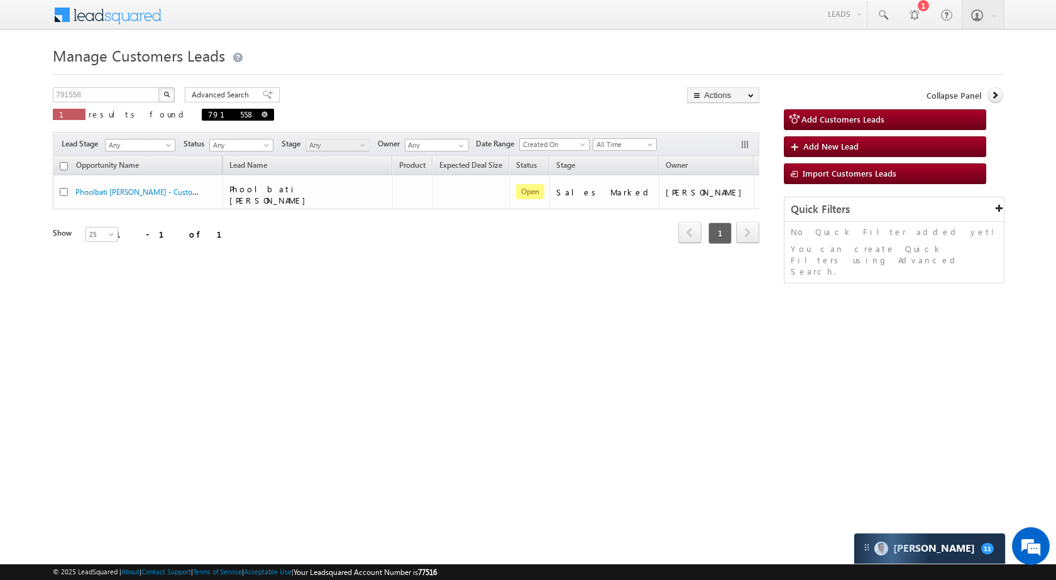
click at [261, 112] on span at bounding box center [264, 114] width 6 height 6
type input "Search Customers Leads"
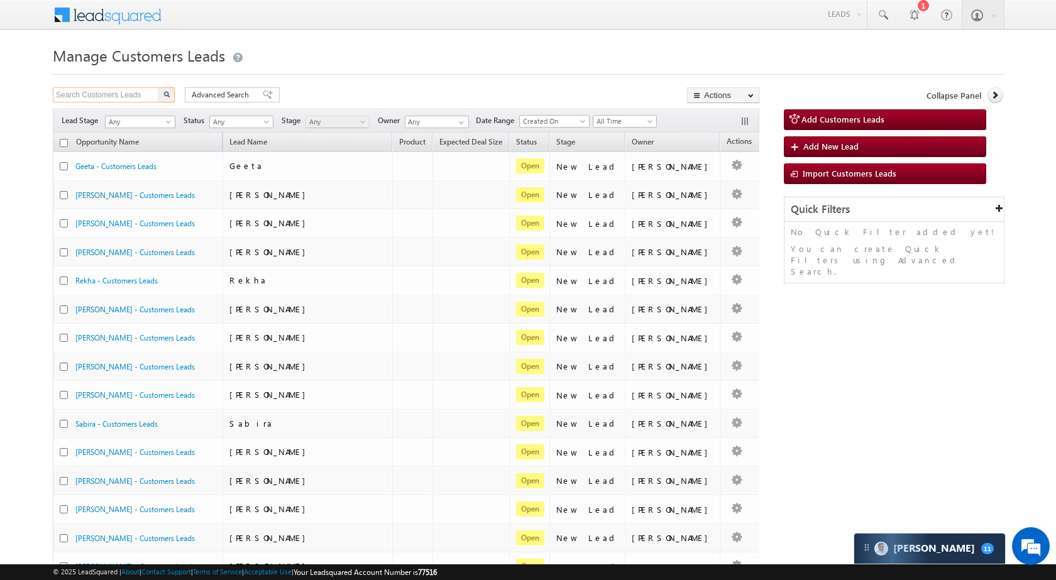
click at [107, 90] on input "Search Customers Leads" at bounding box center [106, 94] width 107 height 15
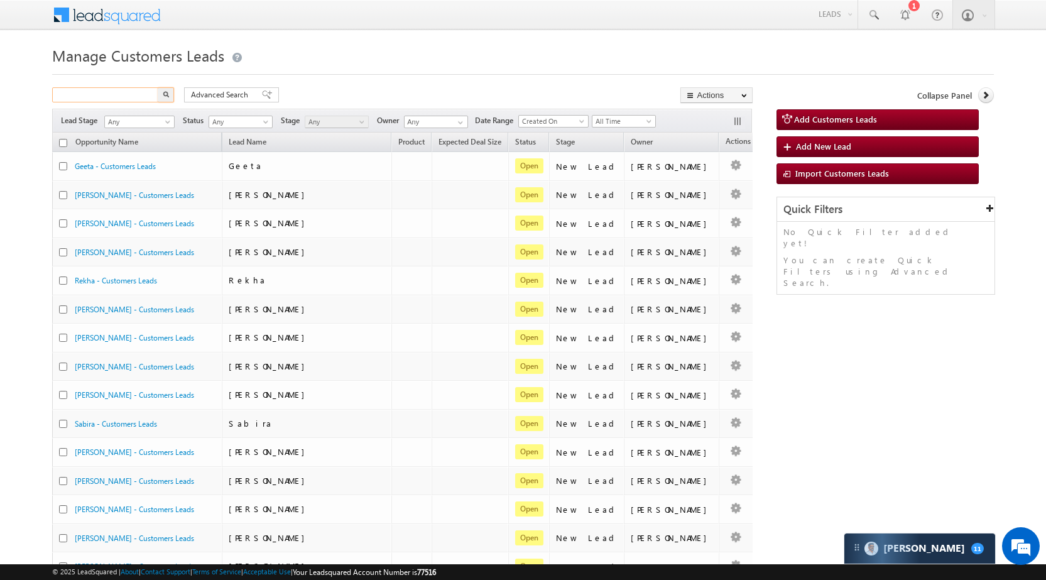
paste input "791568"
click at [158, 87] on button "button" at bounding box center [166, 94] width 16 height 15
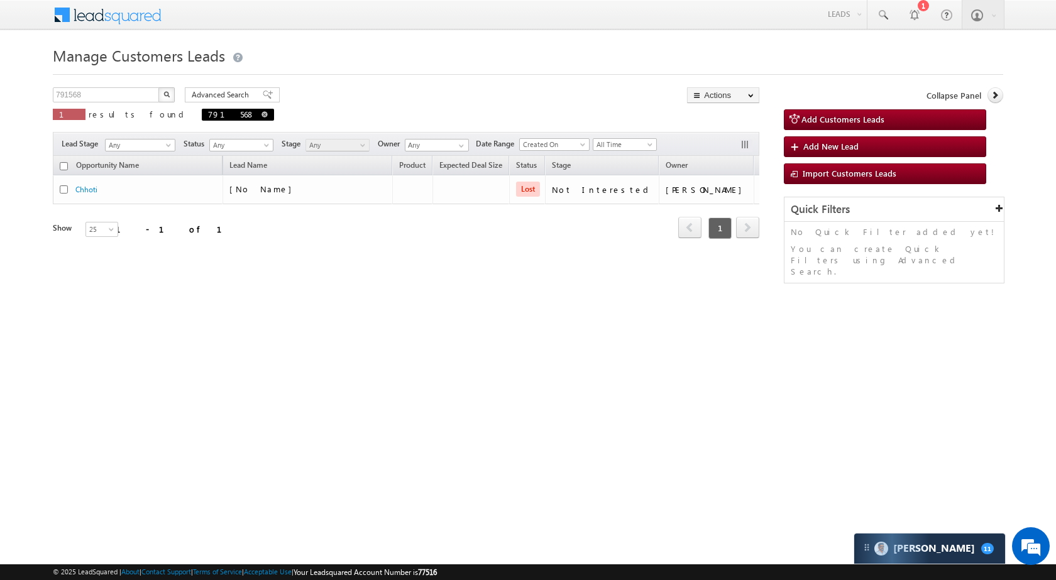
click at [261, 116] on span at bounding box center [264, 114] width 6 height 6
type input "Search Customers Leads"
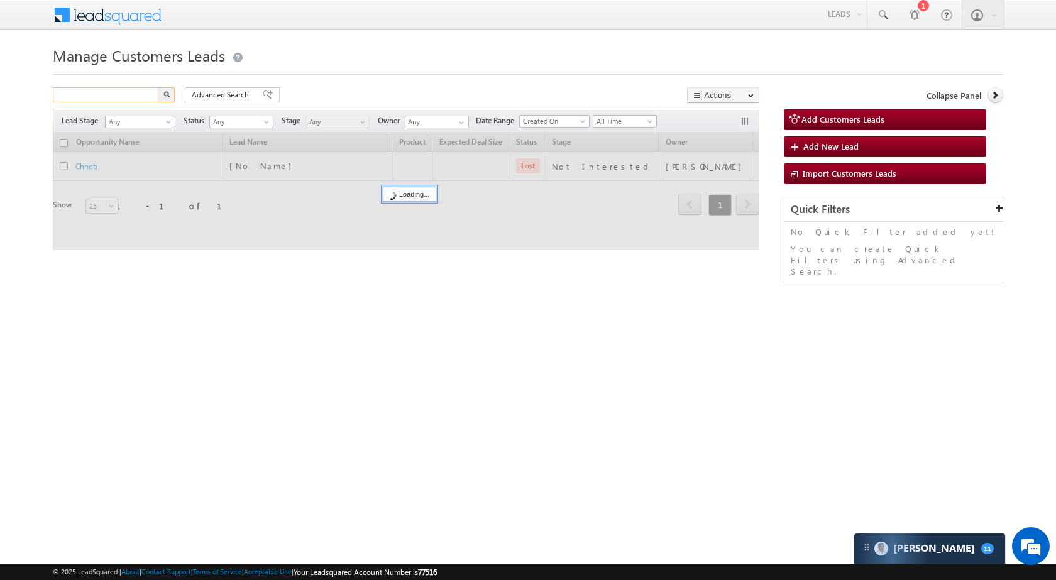
click at [108, 90] on input "text" at bounding box center [106, 94] width 107 height 15
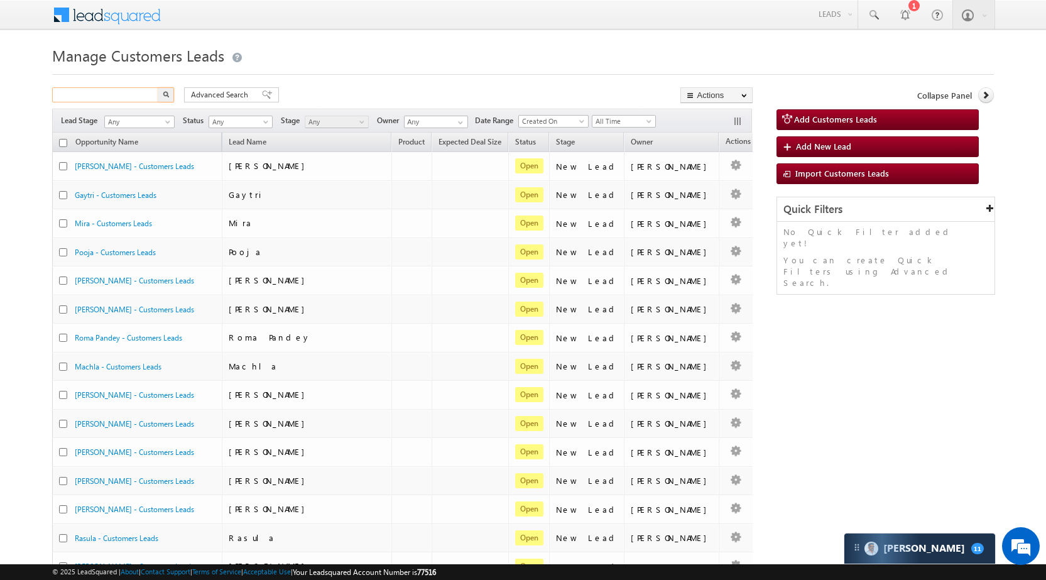
paste input "791571"
click at [158, 87] on button "button" at bounding box center [166, 94] width 16 height 15
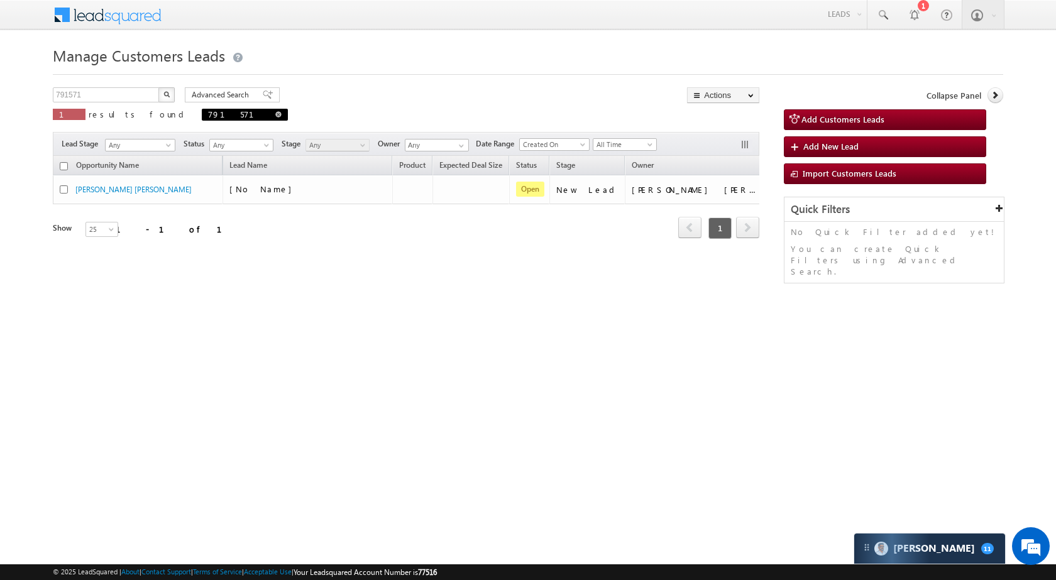
click at [275, 116] on span at bounding box center [278, 114] width 6 height 6
type input "Search Customers Leads"
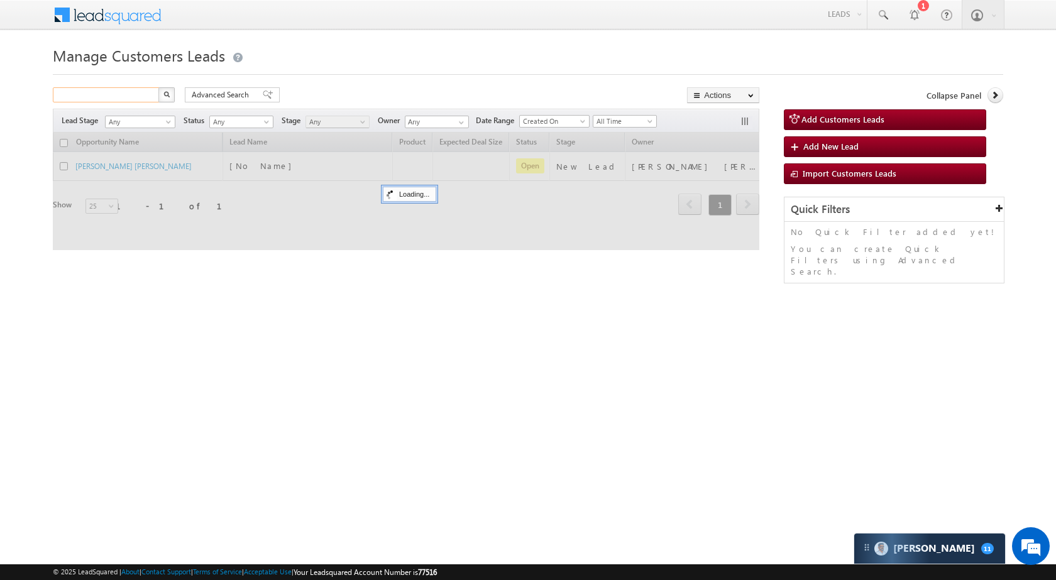
click at [118, 94] on input "text" at bounding box center [106, 94] width 107 height 15
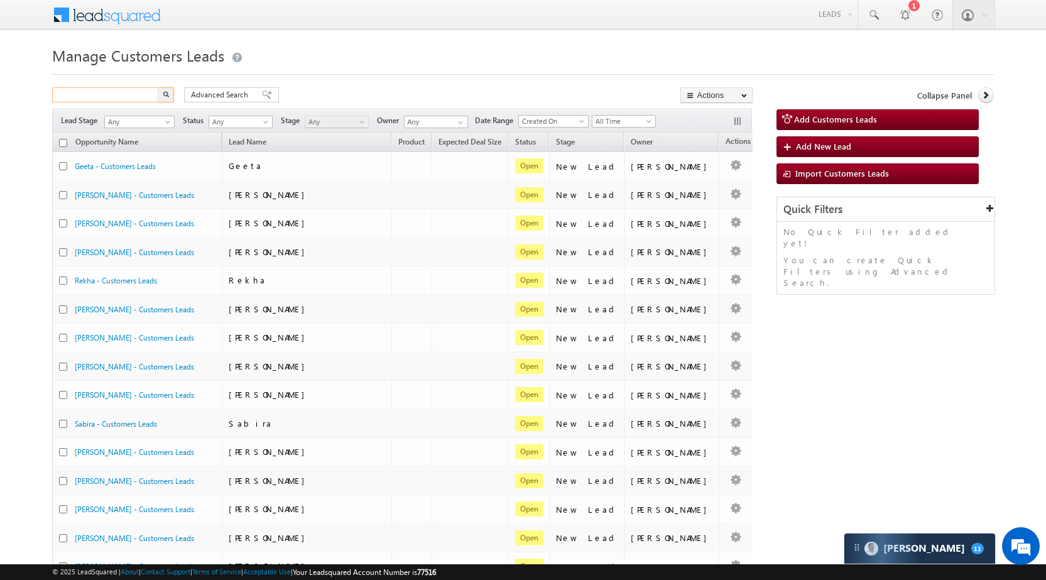
paste input "790341"
click at [158, 87] on button "button" at bounding box center [166, 94] width 16 height 15
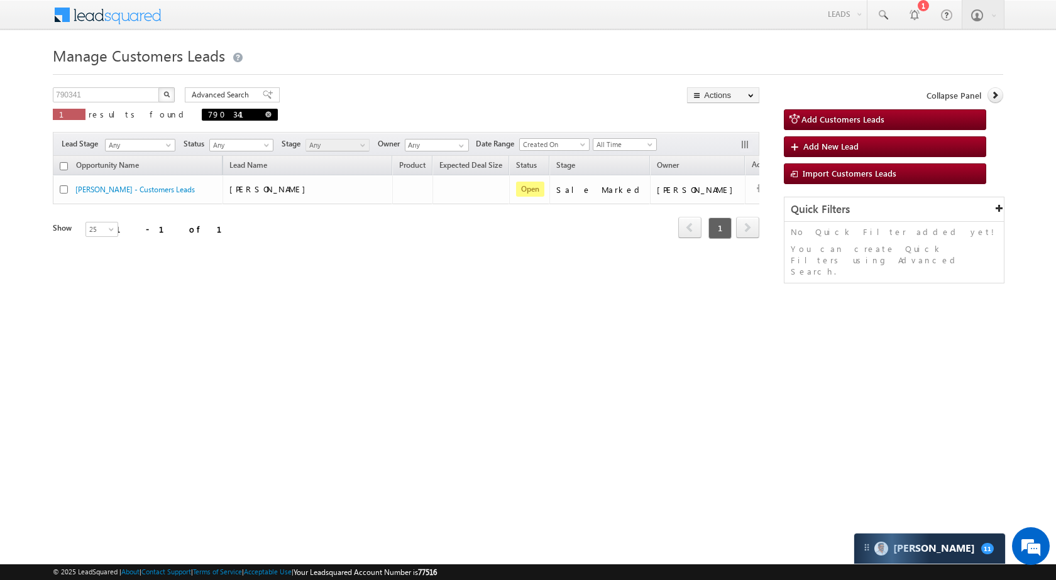
click at [265, 114] on span at bounding box center [268, 114] width 6 height 6
type input "Search Customers Leads"
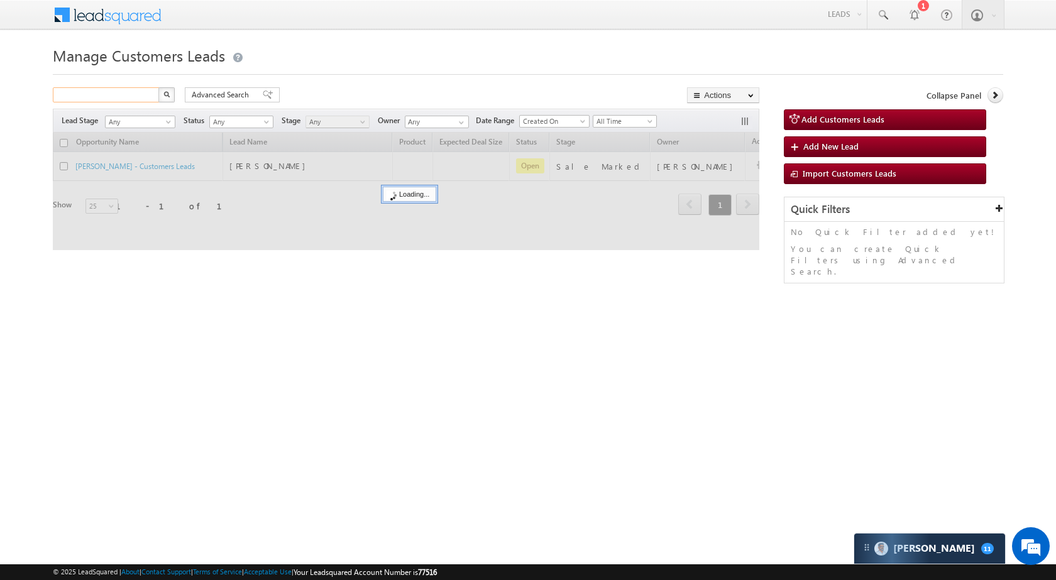
click at [134, 94] on input "text" at bounding box center [106, 94] width 107 height 15
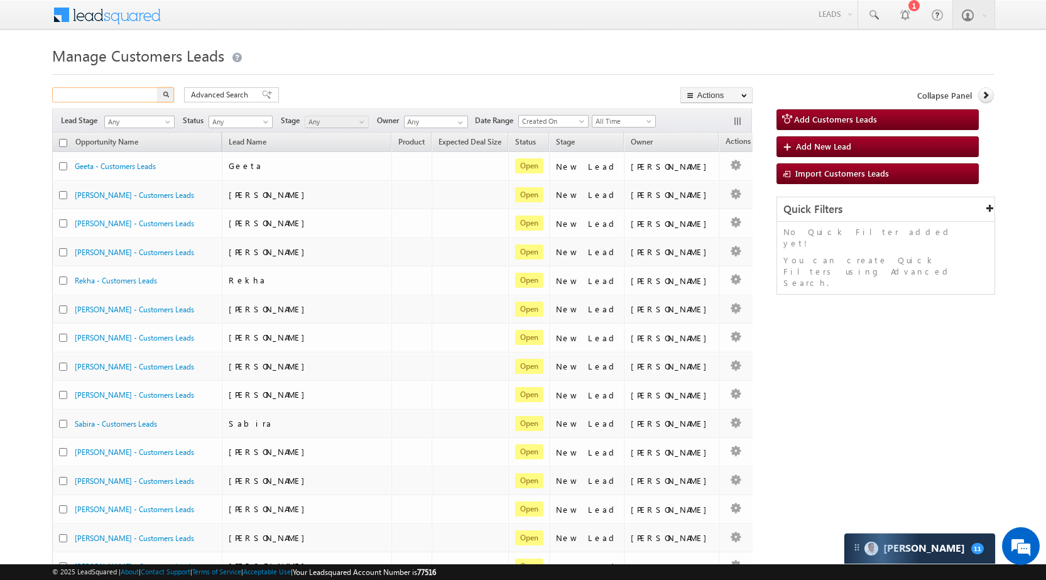
paste input "791572"
click at [158, 87] on button "button" at bounding box center [166, 94] width 16 height 15
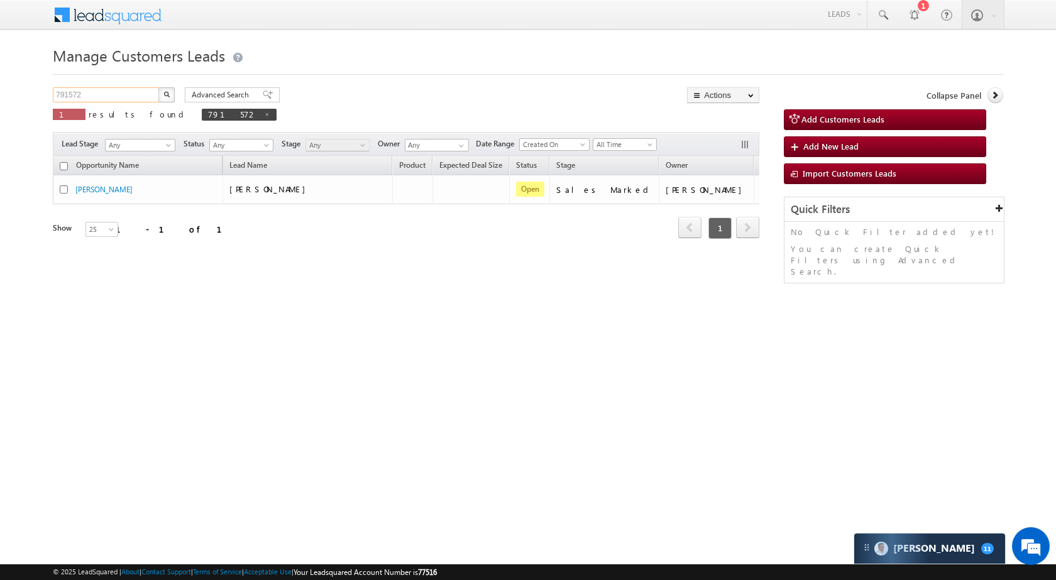
click at [126, 88] on input "791572" at bounding box center [106, 94] width 107 height 15
click at [264, 112] on span at bounding box center [267, 114] width 6 height 6
type input "Search Customers Leads"
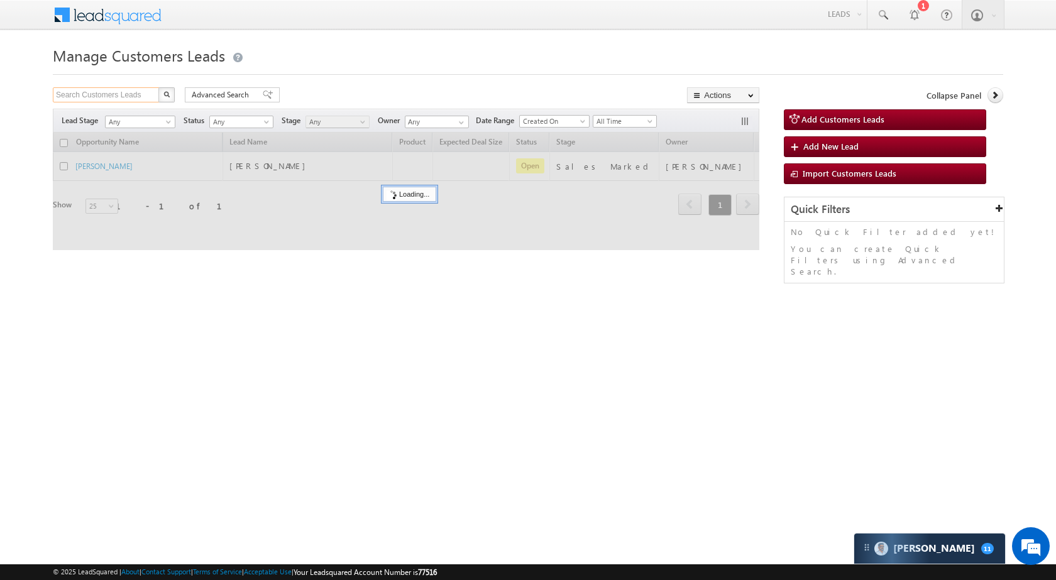
click at [97, 95] on input "Search Customers Leads" at bounding box center [106, 94] width 107 height 15
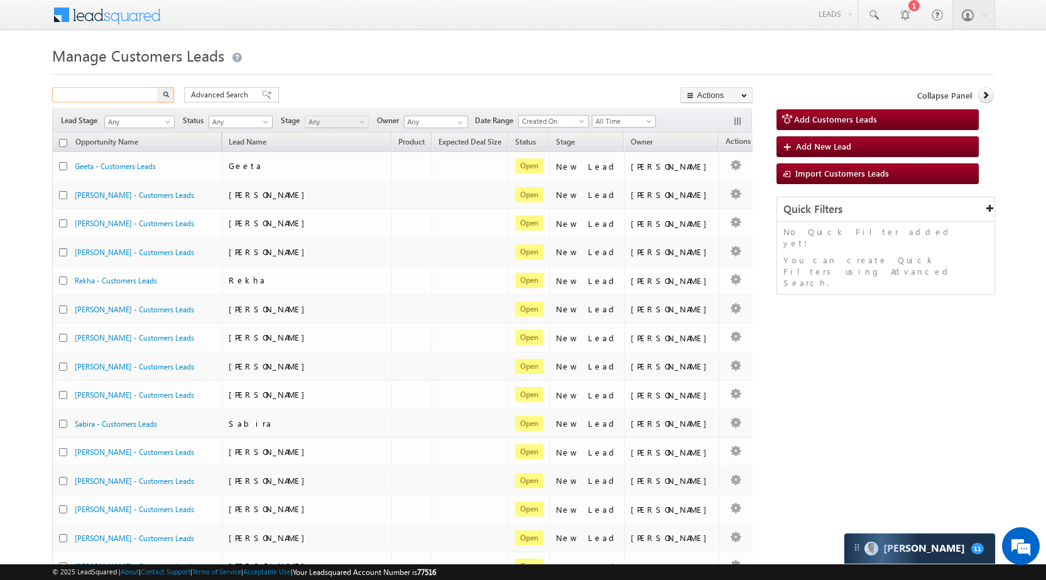
paste input "TopUp52"
click at [158, 87] on button "button" at bounding box center [166, 94] width 16 height 15
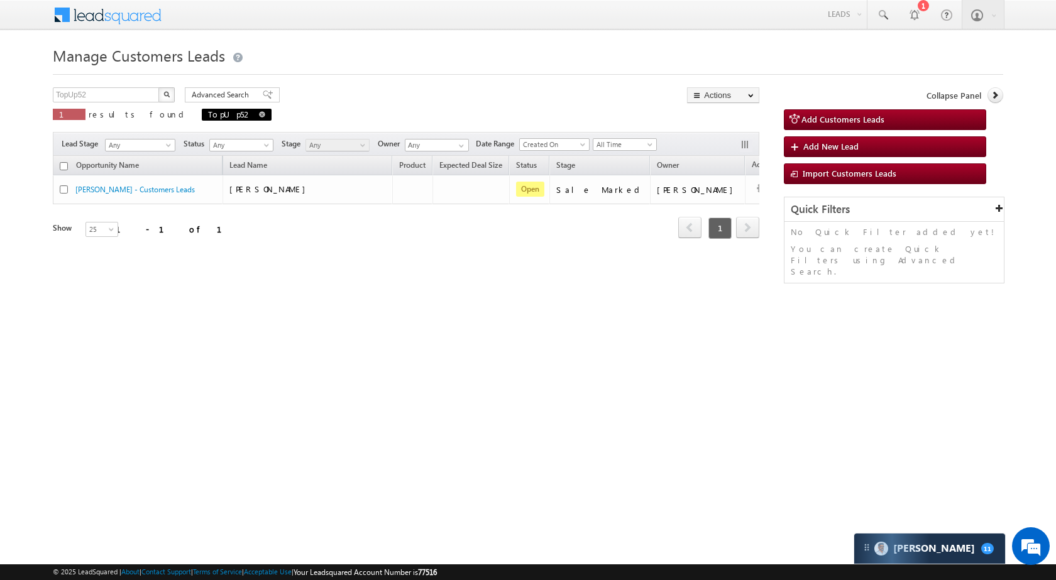
click at [202, 113] on span "TopUp52" at bounding box center [237, 115] width 70 height 12
click at [259, 115] on span at bounding box center [262, 114] width 6 height 6
type input "Search Customers Leads"
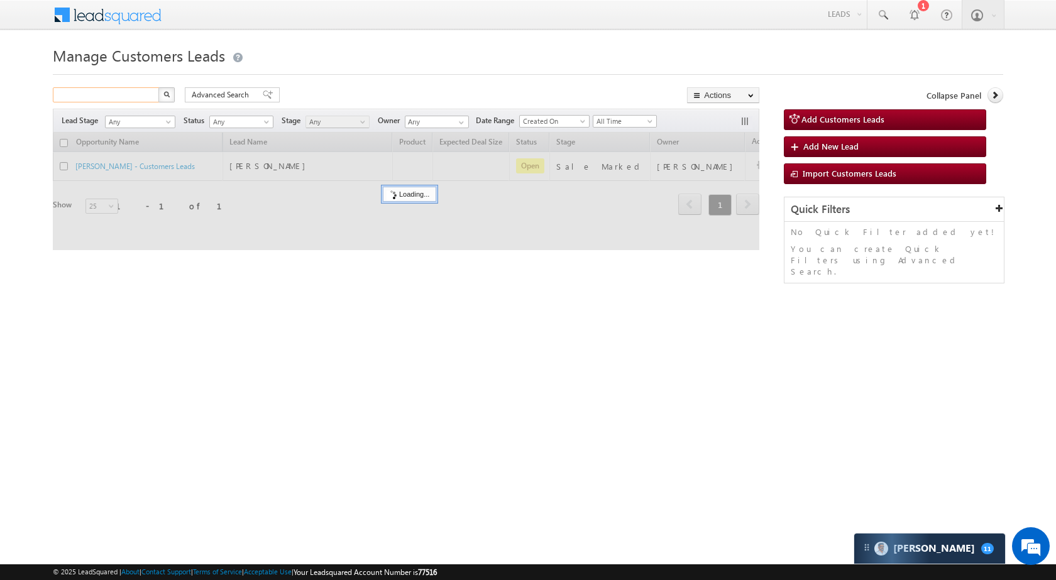
click at [121, 98] on input "text" at bounding box center [106, 94] width 107 height 15
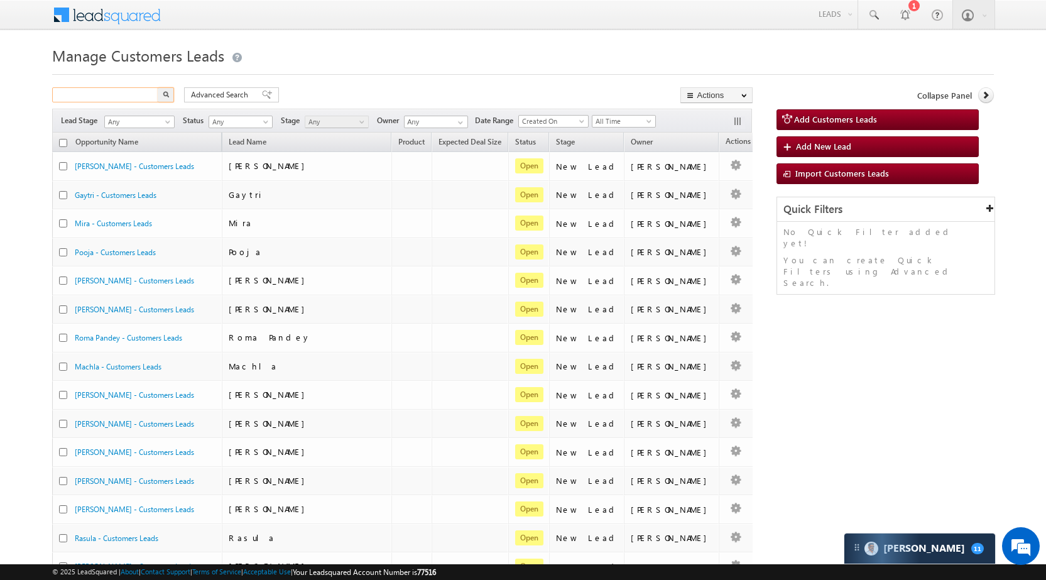
paste input "791474"
type input "791474"
click at [158, 87] on button "button" at bounding box center [166, 94] width 16 height 15
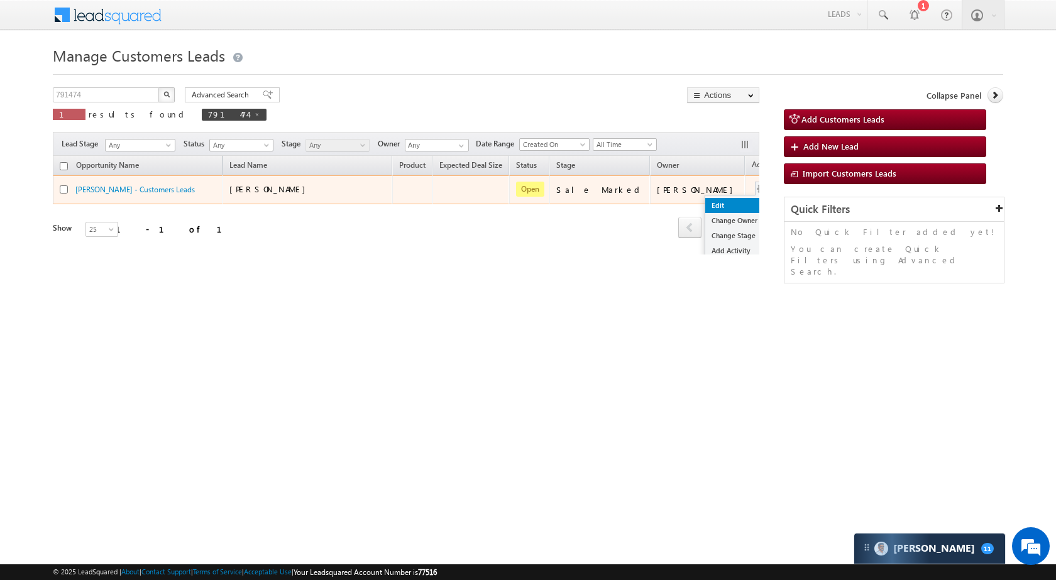
click at [705, 204] on link "Edit" at bounding box center [736, 205] width 63 height 15
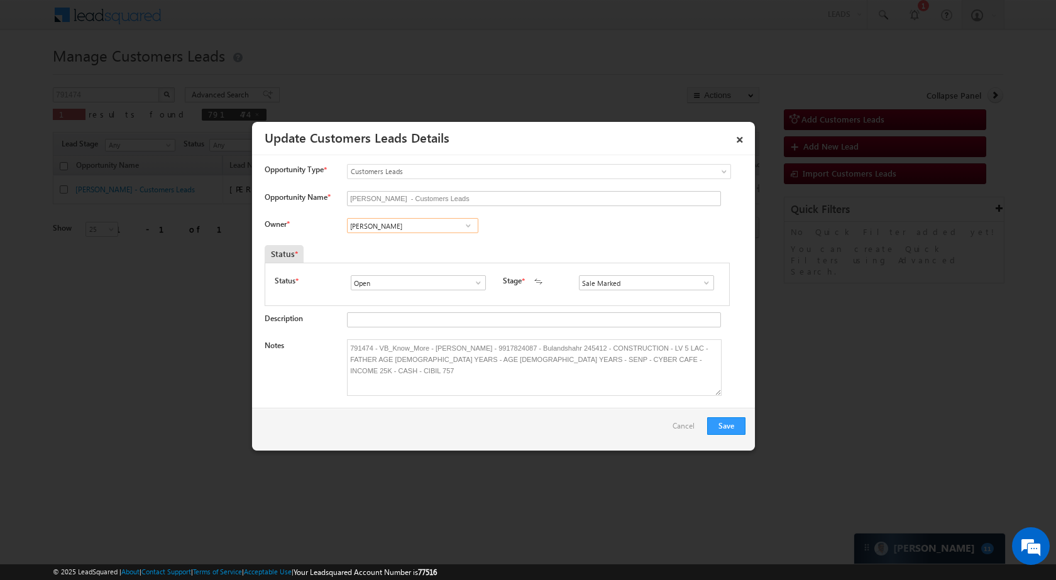
click at [425, 222] on input "Ankit Singh" at bounding box center [412, 225] width 131 height 15
paste input "Praveen Bhati"
click at [396, 242] on link "Praveen Bhati praveen.bhati@sgrlimited.in" at bounding box center [412, 245] width 131 height 24
type input "Praveen Bhati"
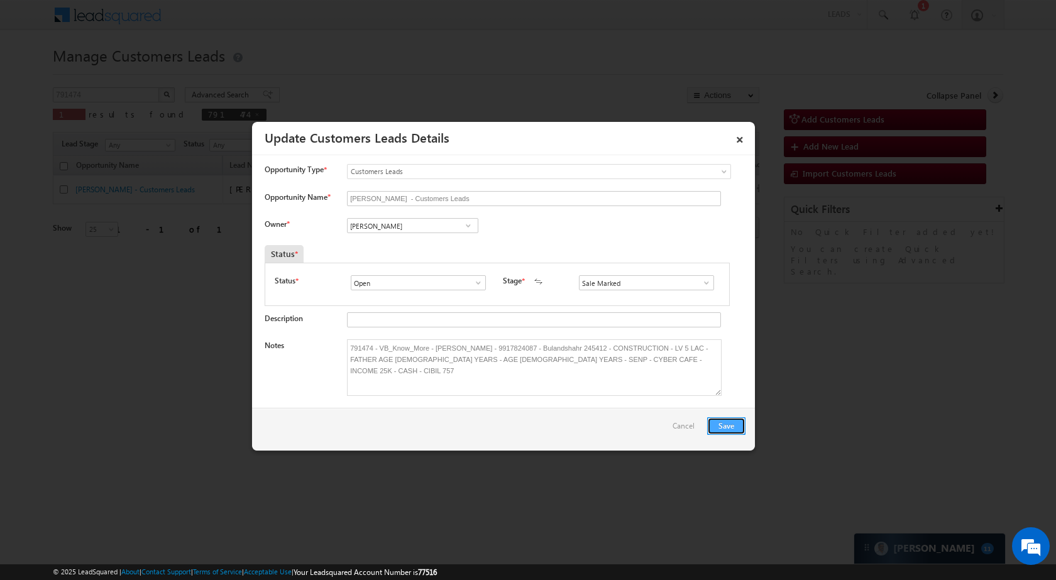
click at [723, 428] on button "Save" at bounding box center [726, 426] width 38 height 18
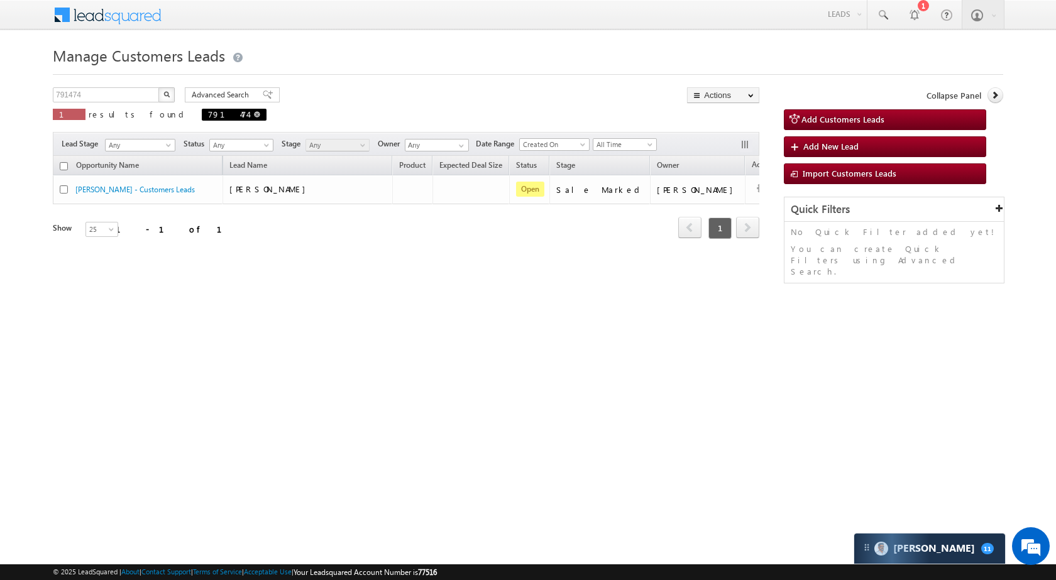
click at [254, 116] on span at bounding box center [257, 114] width 6 height 6
type input "Search Customers Leads"
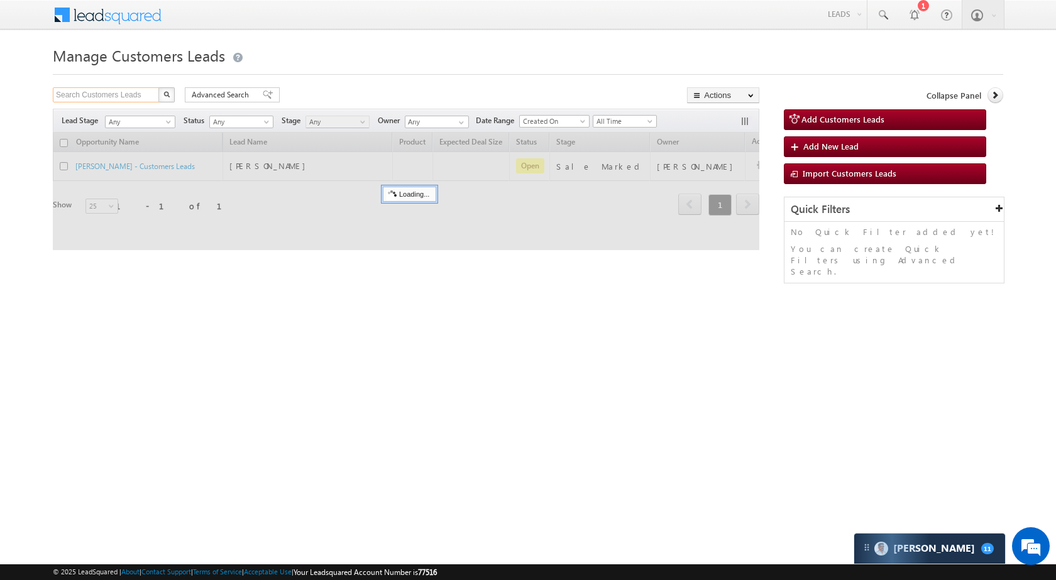
click at [121, 94] on input "Search Customers Leads" at bounding box center [106, 94] width 107 height 15
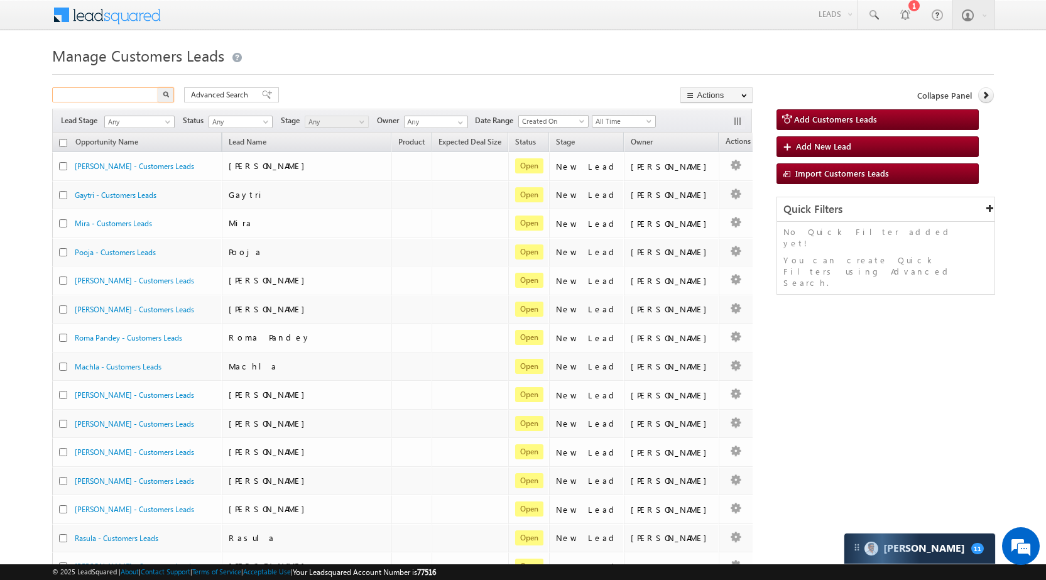
paste input "790358"
type input "790358"
click at [158, 87] on button "button" at bounding box center [166, 94] width 16 height 15
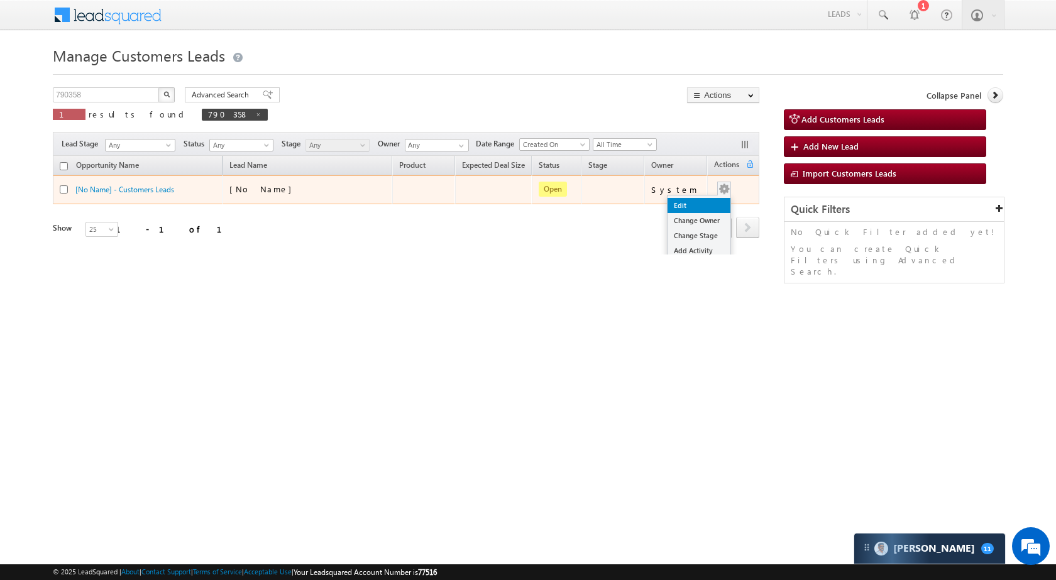
click at [685, 204] on link "Edit" at bounding box center [698, 205] width 63 height 15
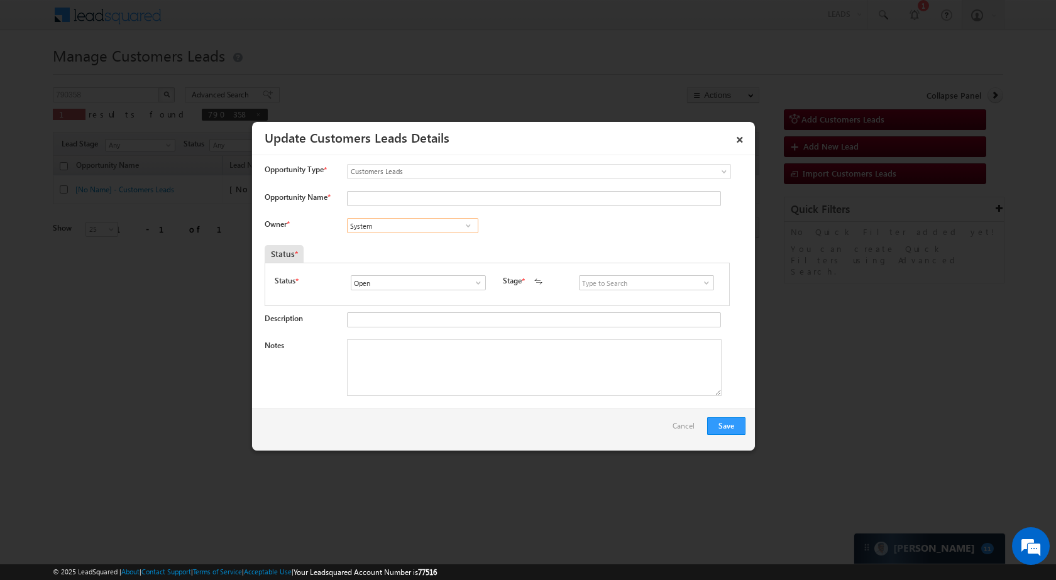
click at [408, 227] on input "System" at bounding box center [412, 225] width 131 height 15
paste input "Abhishek Yadav"
click at [404, 243] on link "Abhishek Yadav abhishek.yadav1@sgrlimited.in" at bounding box center [412, 245] width 131 height 24
type input "Abhishek Yadav"
click at [639, 287] on input at bounding box center [646, 282] width 135 height 15
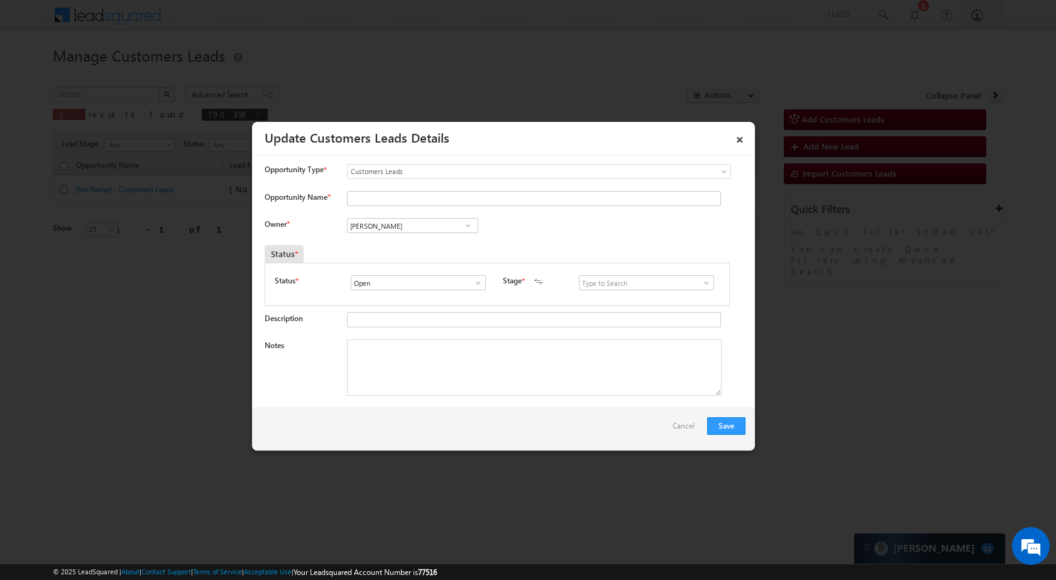
click at [700, 282] on span at bounding box center [706, 283] width 13 height 10
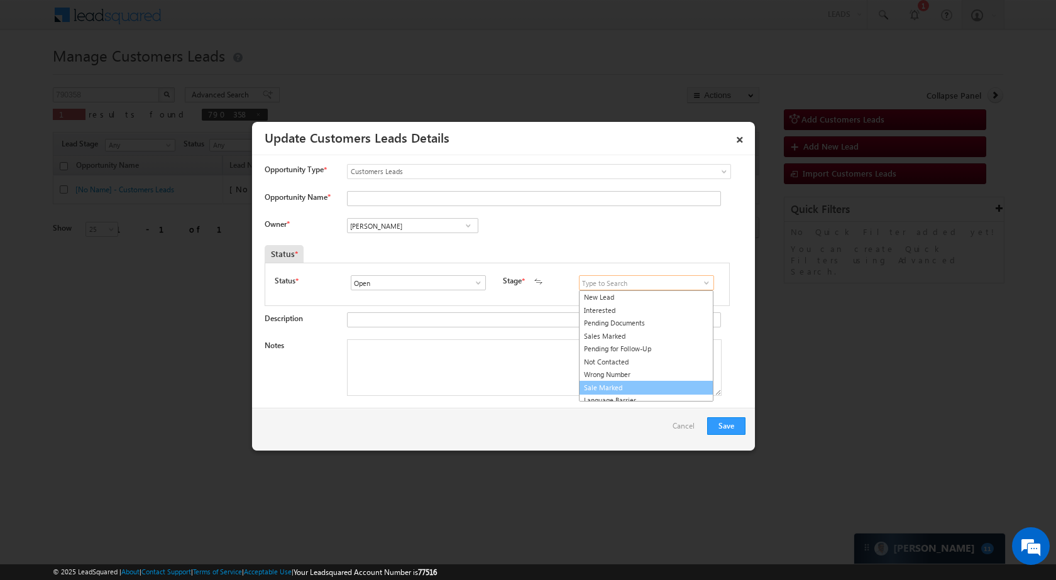
click at [621, 390] on link "Sale Marked" at bounding box center [646, 388] width 134 height 14
type input "Sale Marked"
